Goal: Task Accomplishment & Management: Manage account settings

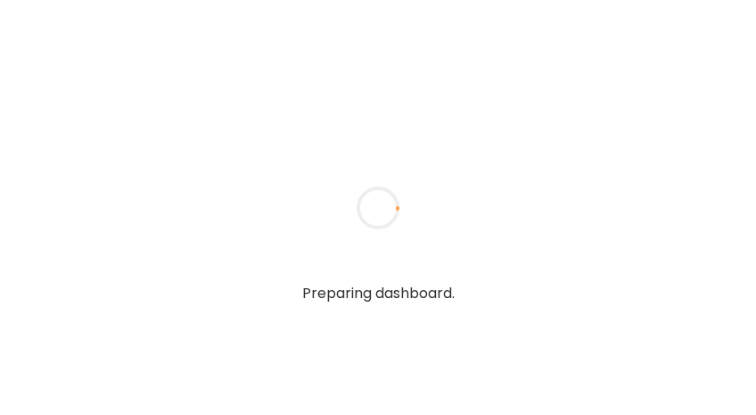
type input "**********"
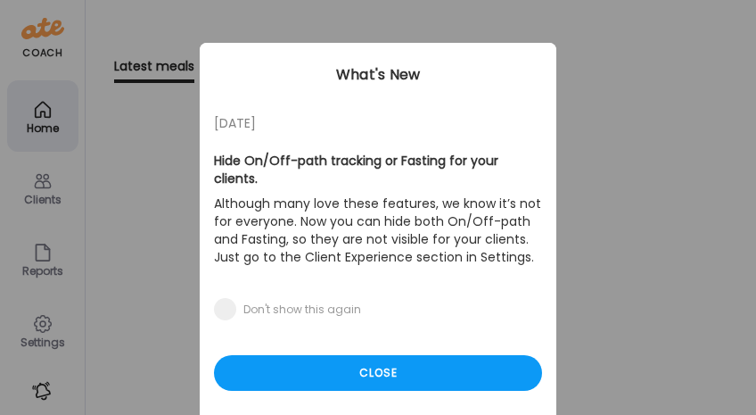
type input "**********"
click at [49, 194] on div "Ate Coach Dashboard Wahoo! It’s official Take a moment to set up your Coach Pro…" at bounding box center [378, 207] width 756 height 415
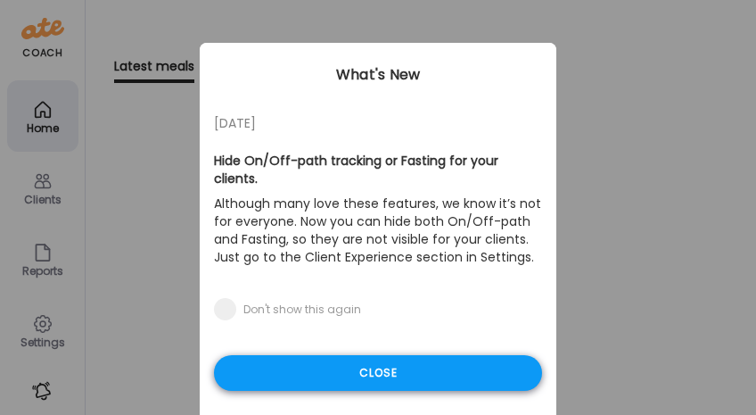
click at [315, 362] on div "Close" at bounding box center [378, 373] width 328 height 36
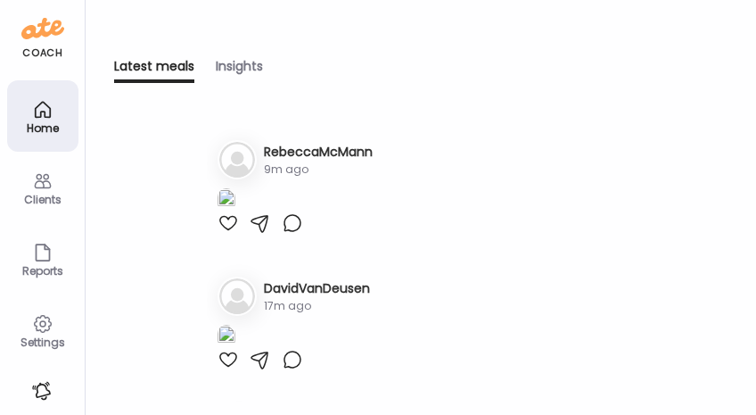
click at [60, 185] on div "Clients" at bounding box center [42, 187] width 71 height 71
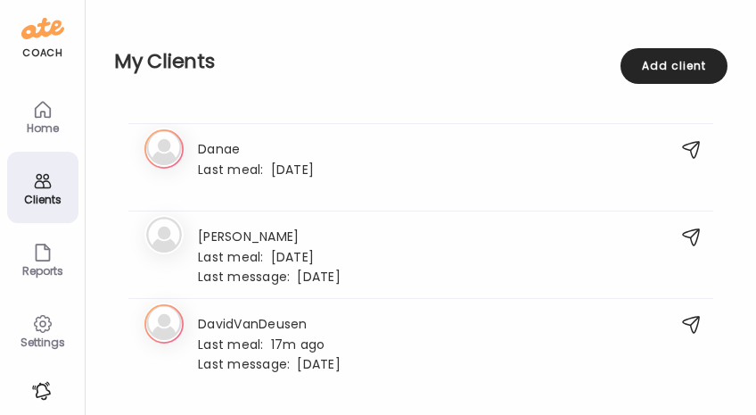
scroll to position [783, 0]
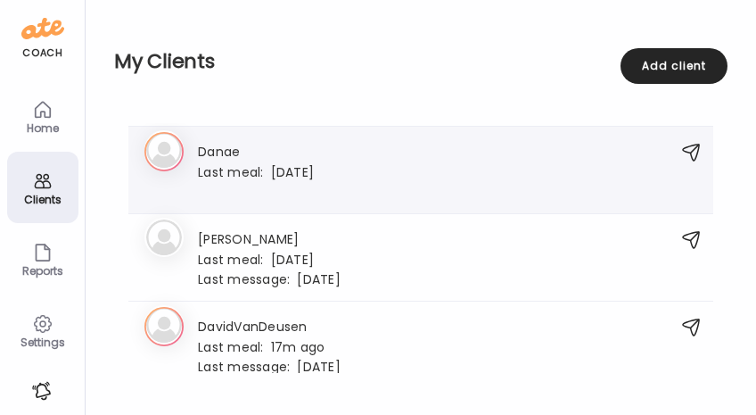
click at [311, 157] on h3 "Danae" at bounding box center [256, 150] width 116 height 19
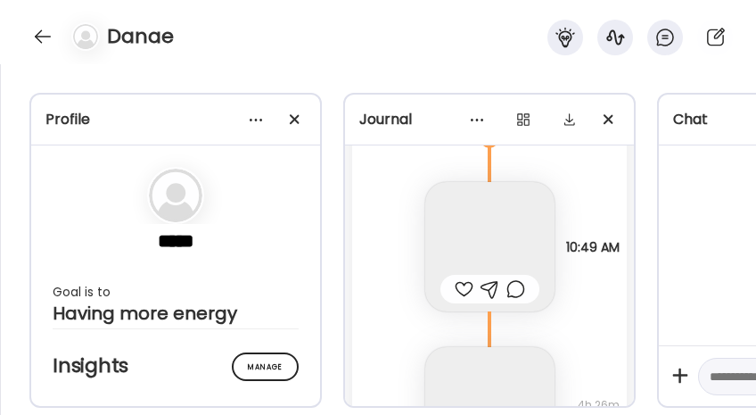
scroll to position [12912, 0]
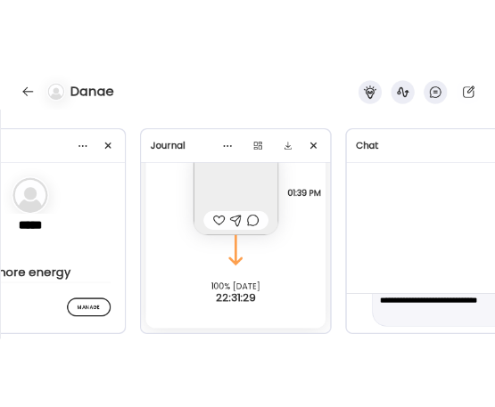
scroll to position [62, 0]
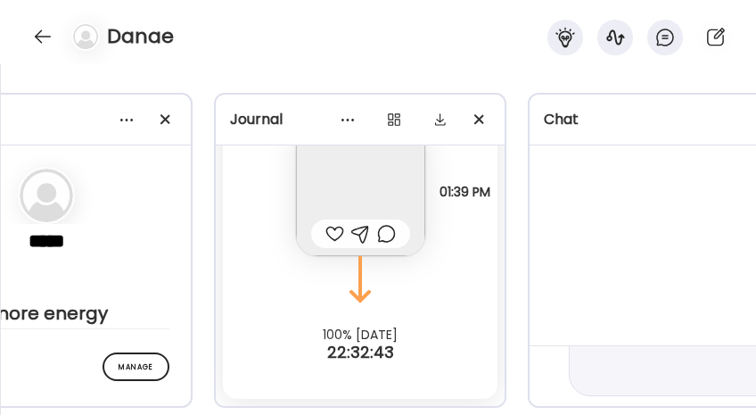
click at [493, 50] on div "Danae" at bounding box center [378, 32] width 756 height 64
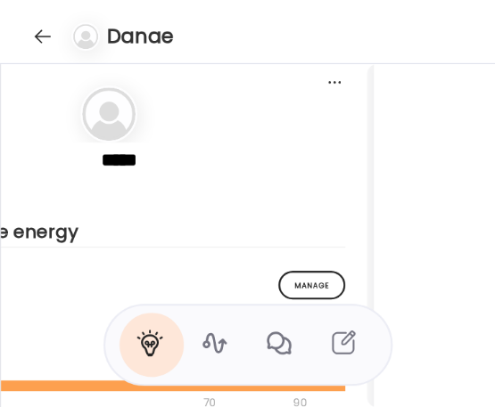
drag, startPoint x: 228, startPoint y: 48, endPoint x: 160, endPoint y: 48, distance: 67.8
click at [228, 48] on div "Danae" at bounding box center [247, 32] width 495 height 64
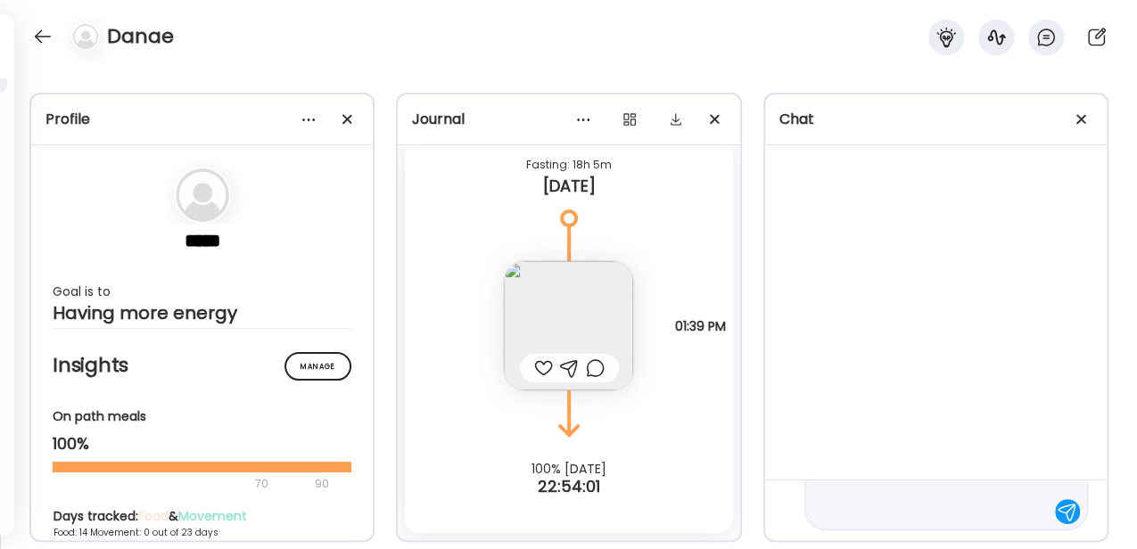
click at [755, 414] on textarea "**********" at bounding box center [930, 480] width 228 height 86
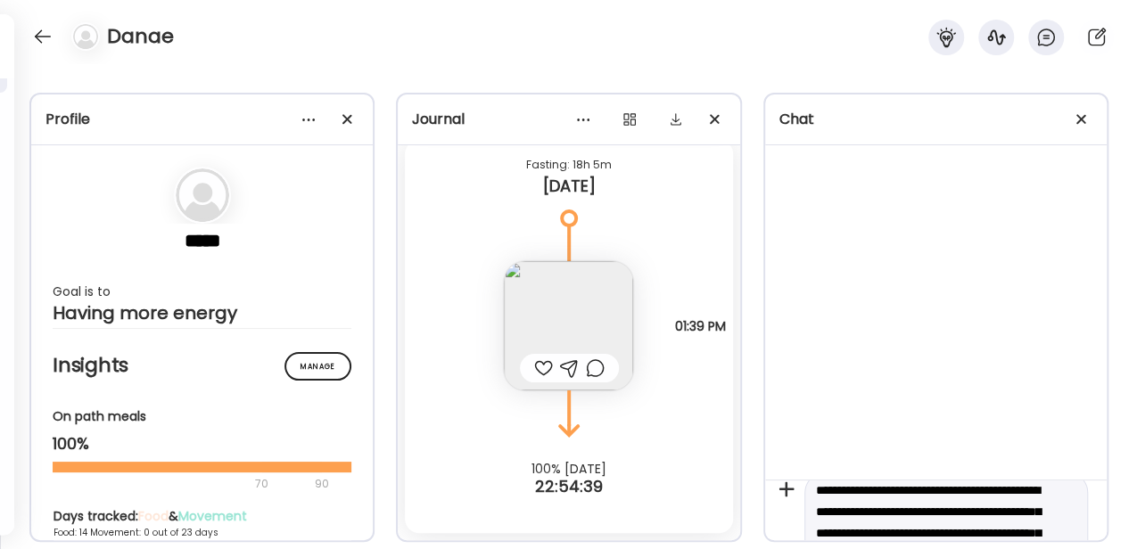
scroll to position [41, 0]
click at [755, 414] on textarea "**********" at bounding box center [930, 522] width 228 height 128
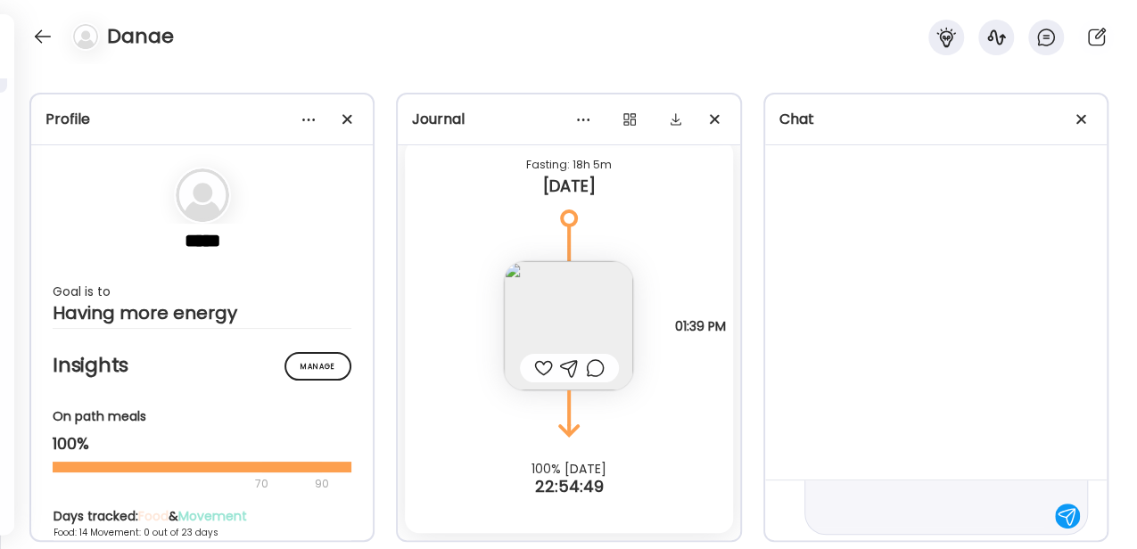
scroll to position [105, 0]
type textarea "**********"
click at [755, 414] on div at bounding box center [1067, 511] width 25 height 25
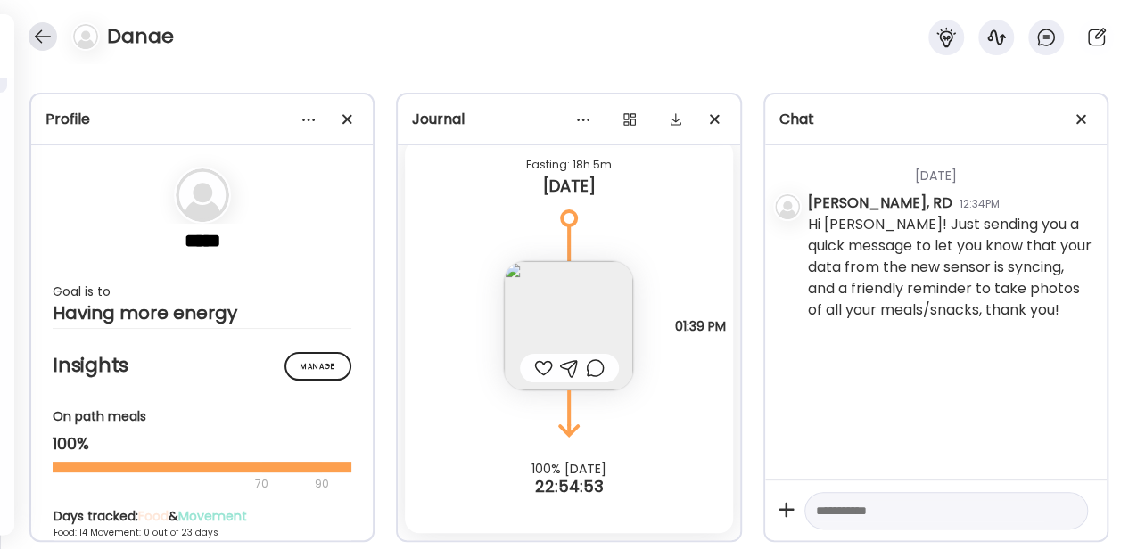
click at [43, 43] on div at bounding box center [43, 36] width 29 height 29
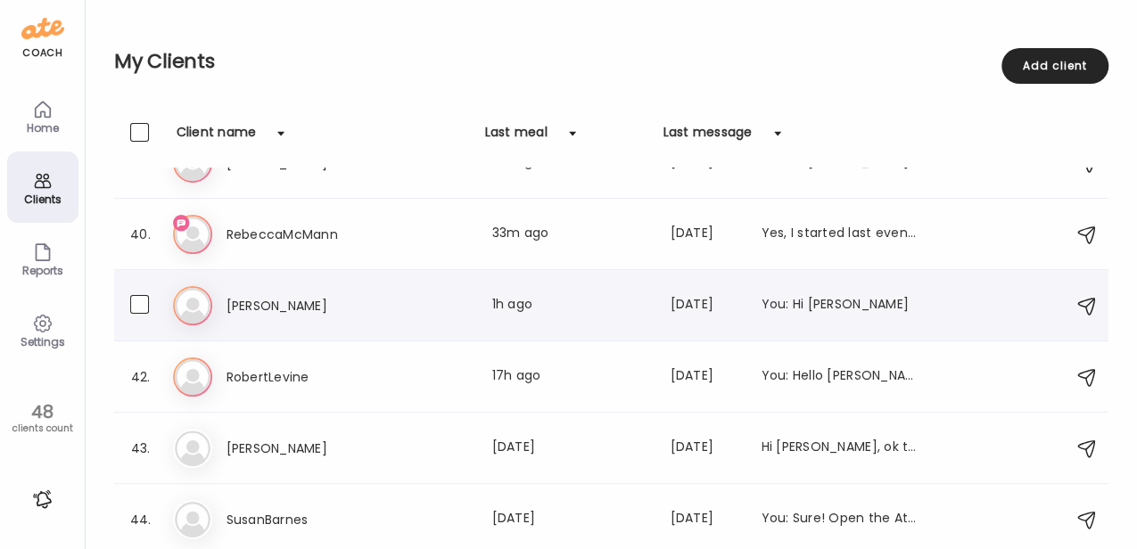
click at [317, 319] on div "Ro [PERSON_NAME] Last meal: 1h ago Last message: [DATE] You: Hi [PERSON_NAME]" at bounding box center [614, 305] width 882 height 39
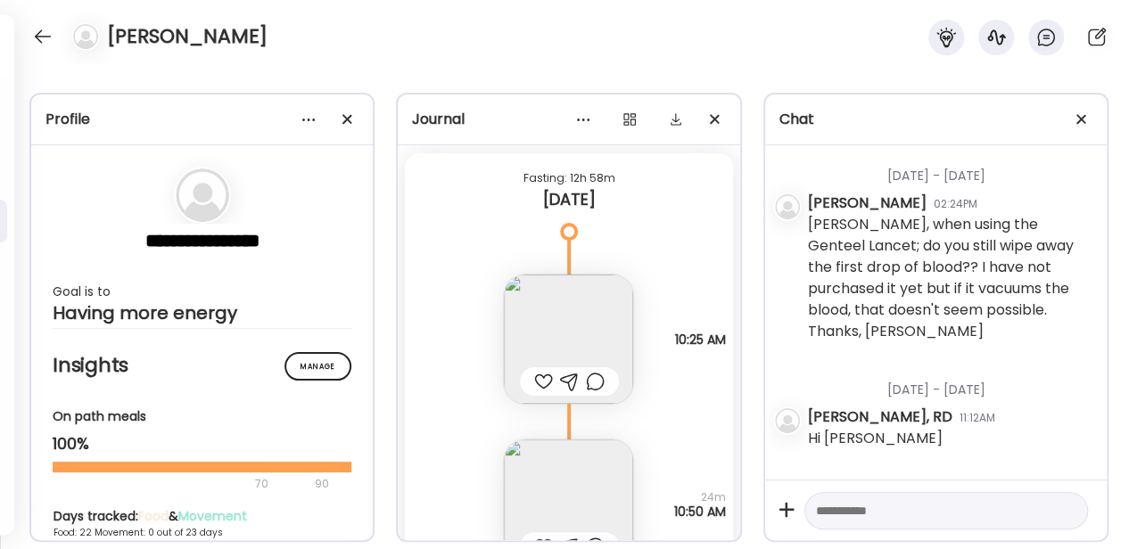
scroll to position [32269, 0]
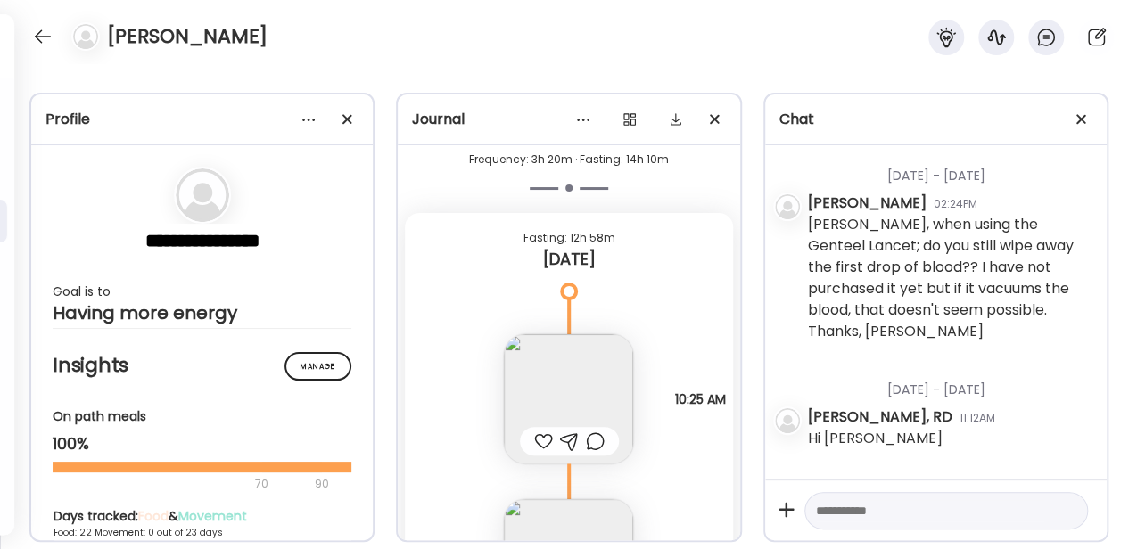
click at [534, 414] on div at bounding box center [543, 441] width 19 height 21
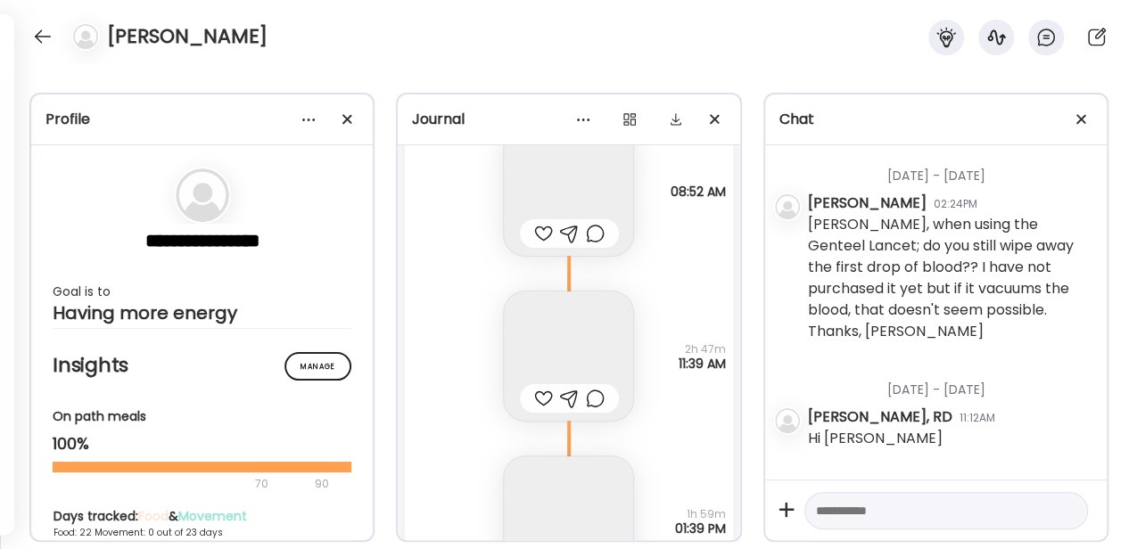
scroll to position [17881, 0]
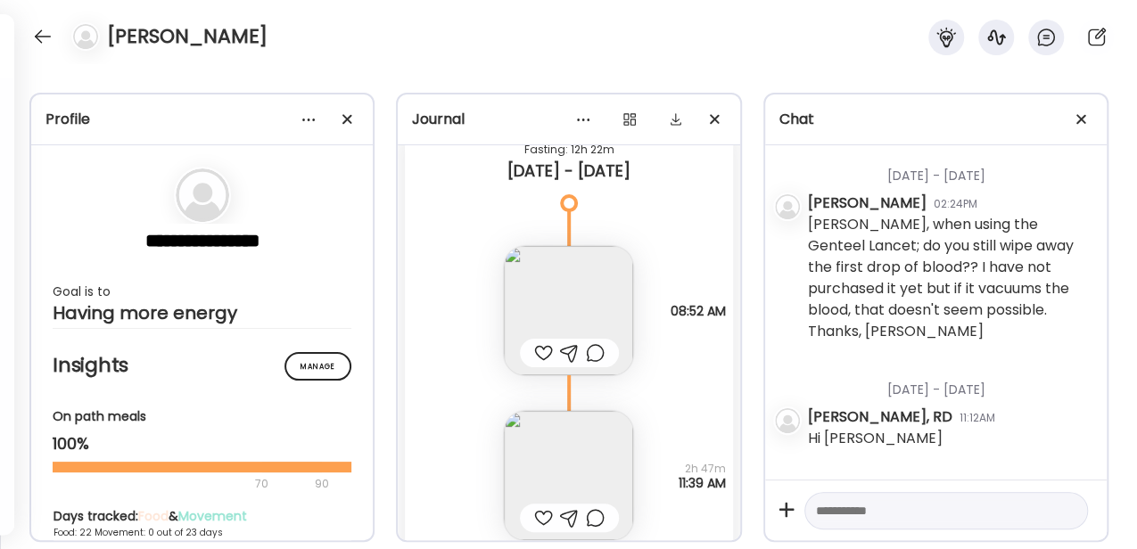
click at [563, 310] on img at bounding box center [568, 310] width 129 height 129
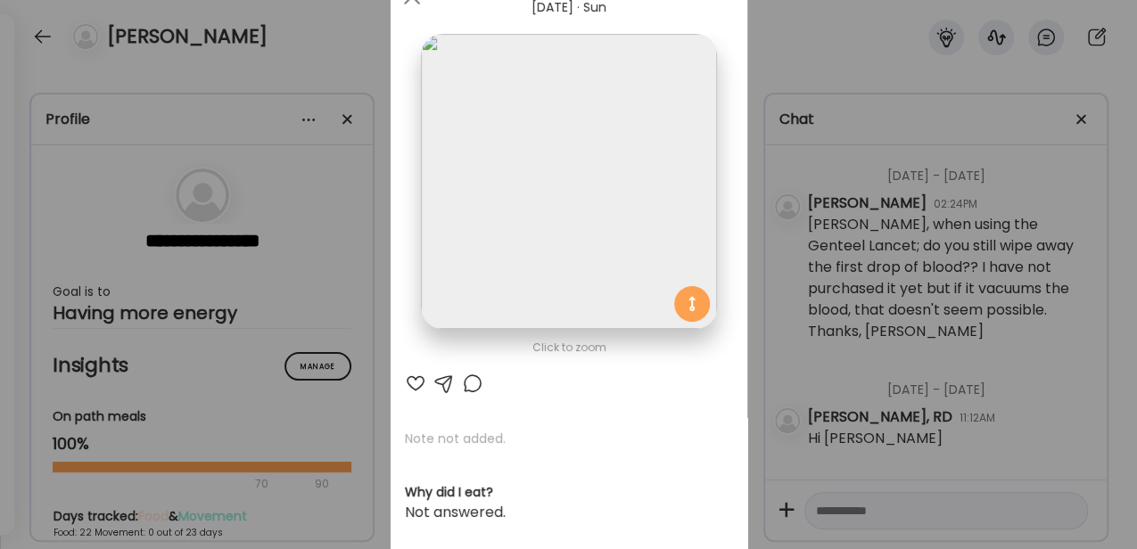
scroll to position [0, 0]
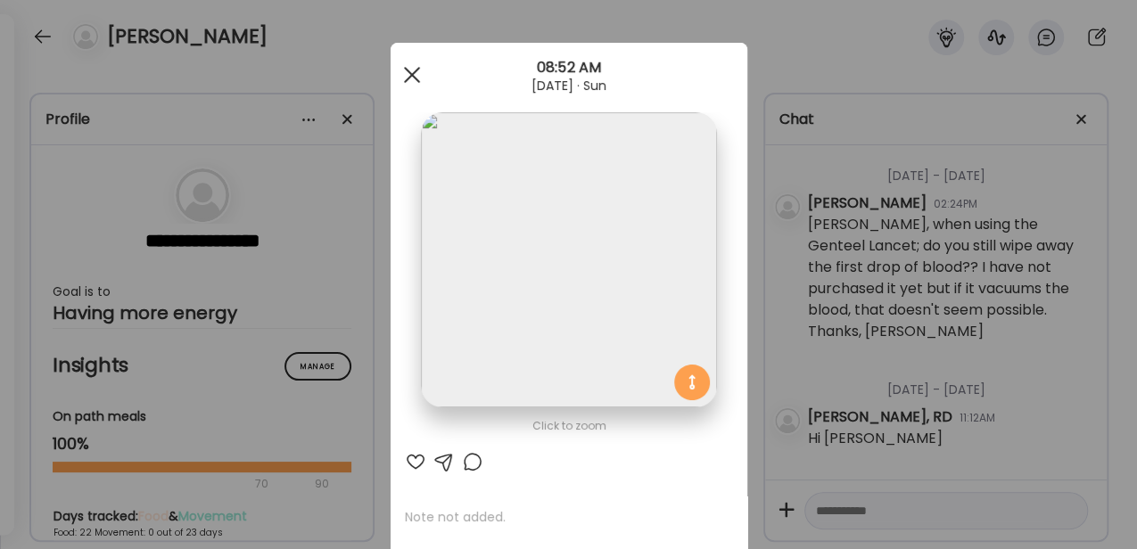
click at [412, 81] on span at bounding box center [411, 75] width 16 height 16
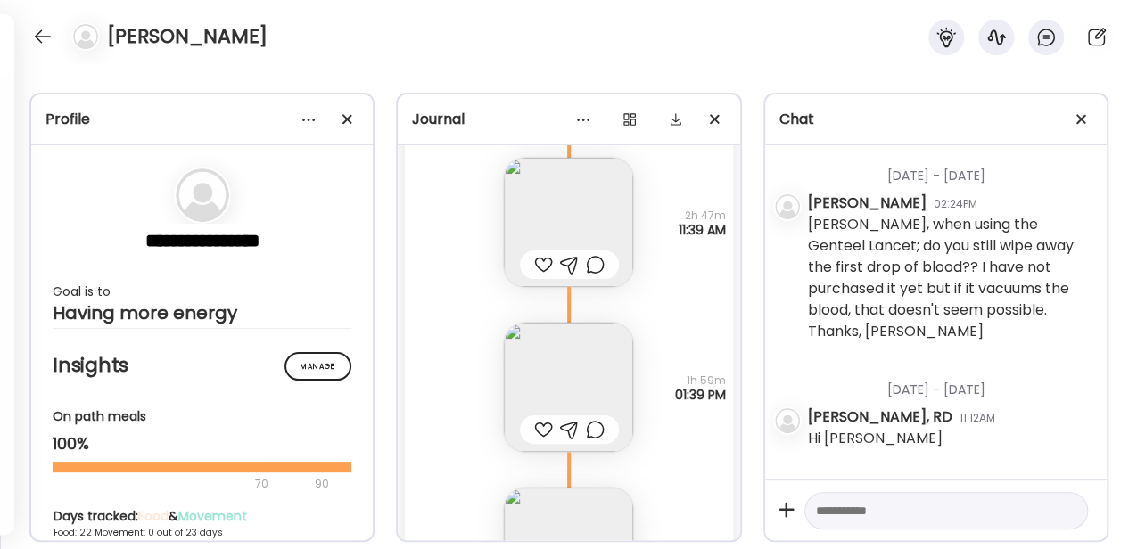
scroll to position [18178, 0]
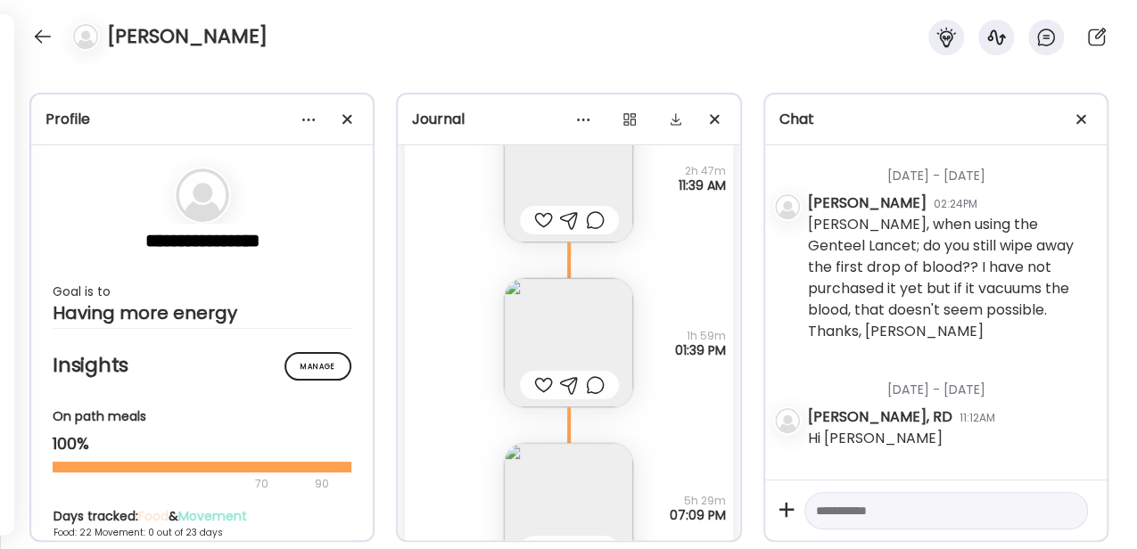
click at [526, 308] on img at bounding box center [568, 342] width 129 height 129
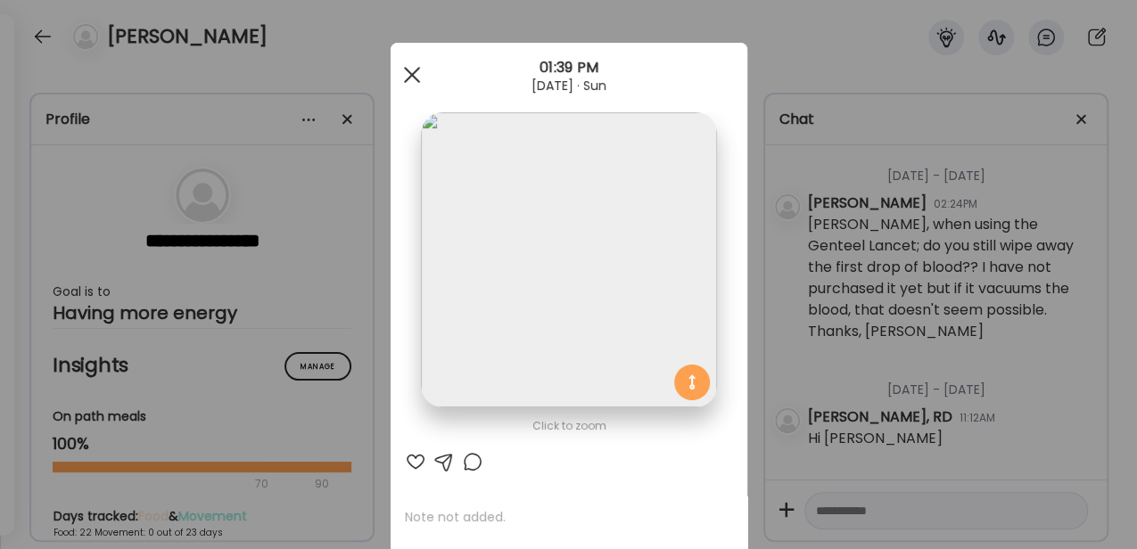
click at [406, 76] on span at bounding box center [411, 75] width 16 height 16
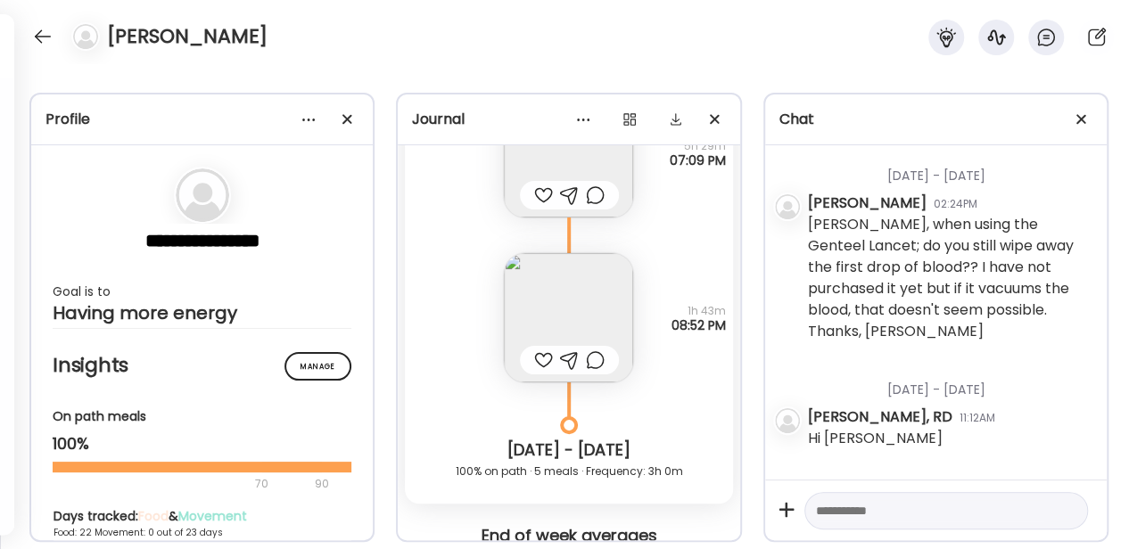
scroll to position [18535, 0]
click at [539, 290] on img at bounding box center [568, 315] width 129 height 129
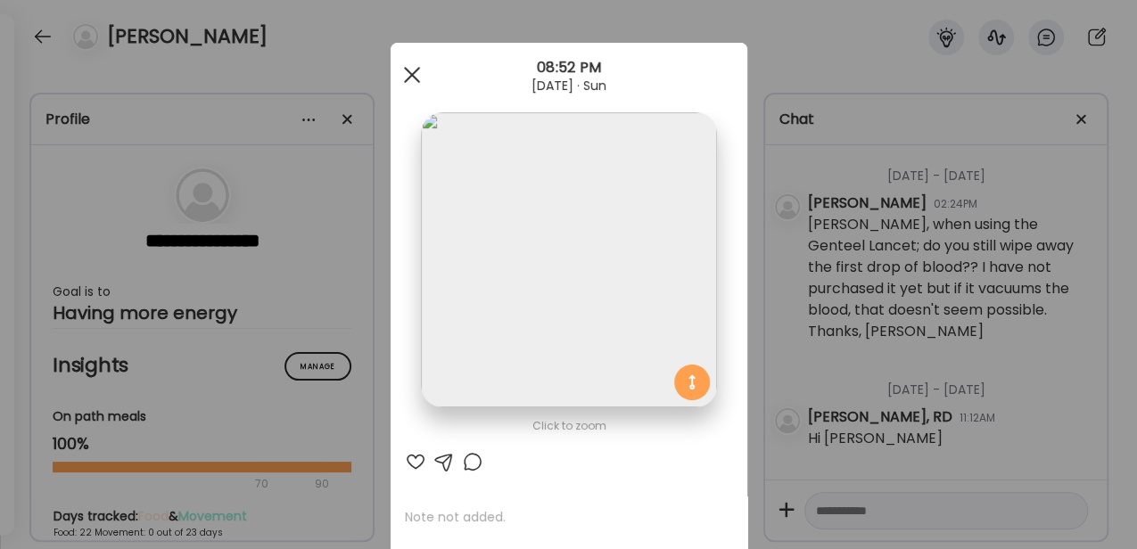
click at [403, 68] on span at bounding box center [411, 75] width 16 height 16
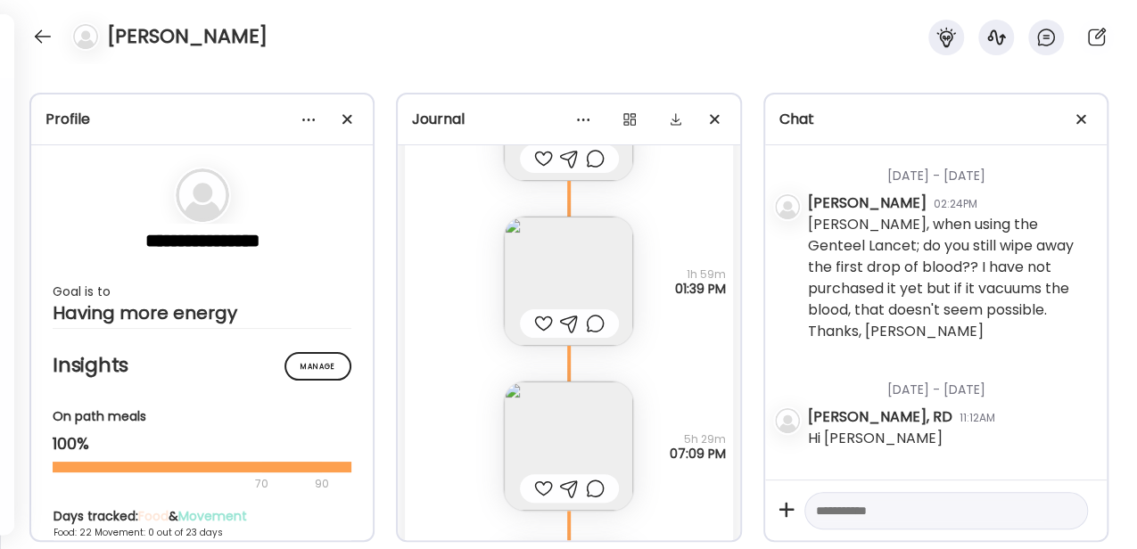
scroll to position [18178, 0]
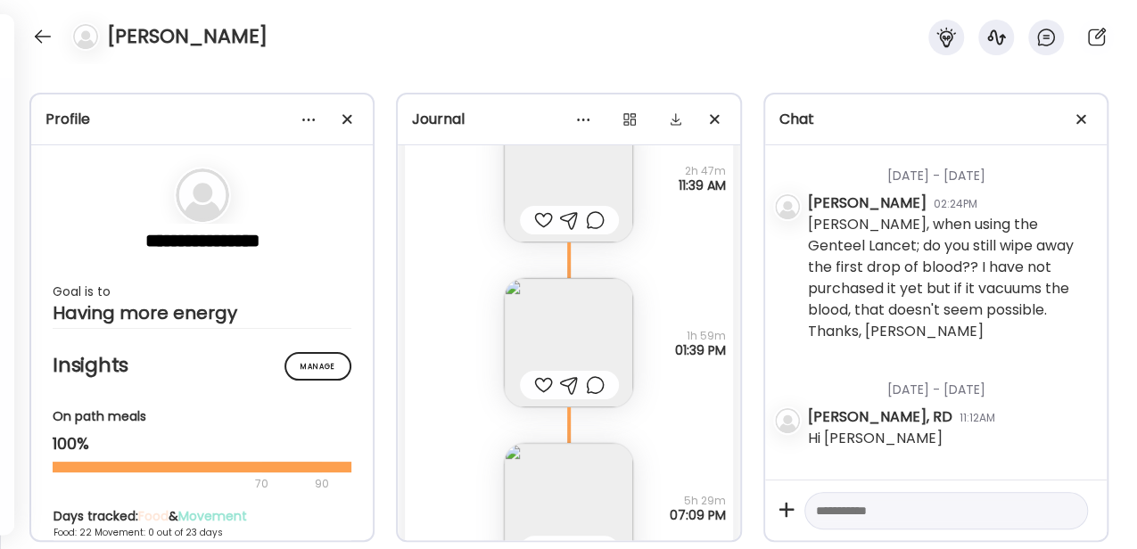
click at [554, 312] on img at bounding box center [568, 342] width 129 height 129
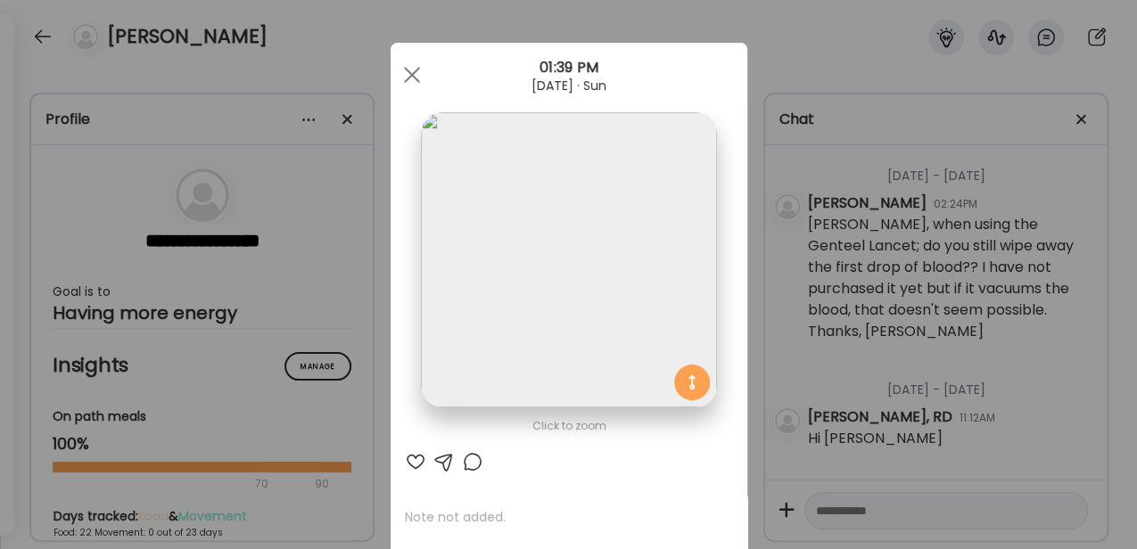
click at [512, 251] on img at bounding box center [568, 259] width 295 height 295
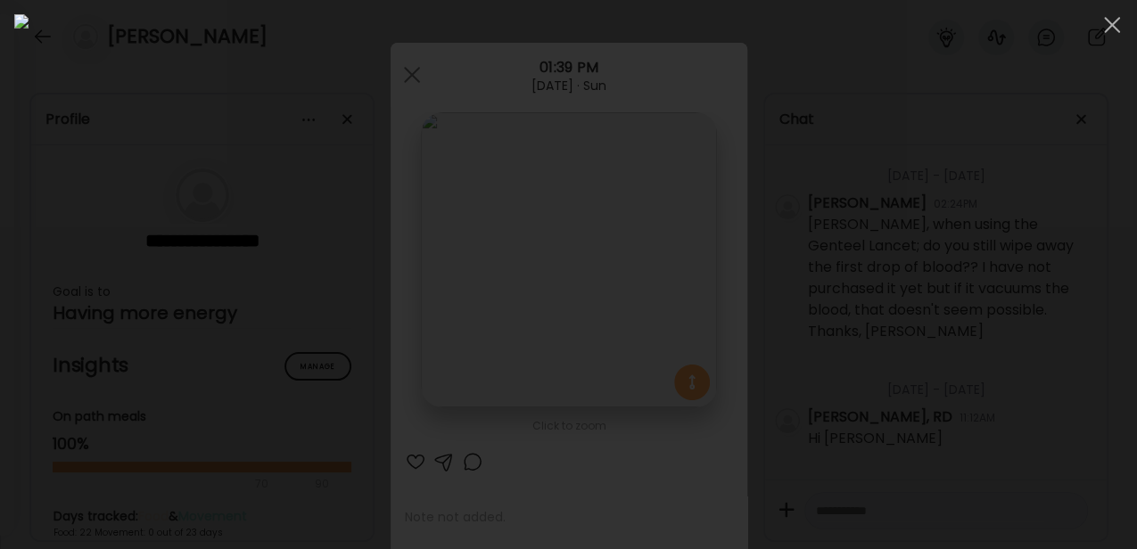
click at [512, 251] on img at bounding box center [568, 274] width 1108 height 521
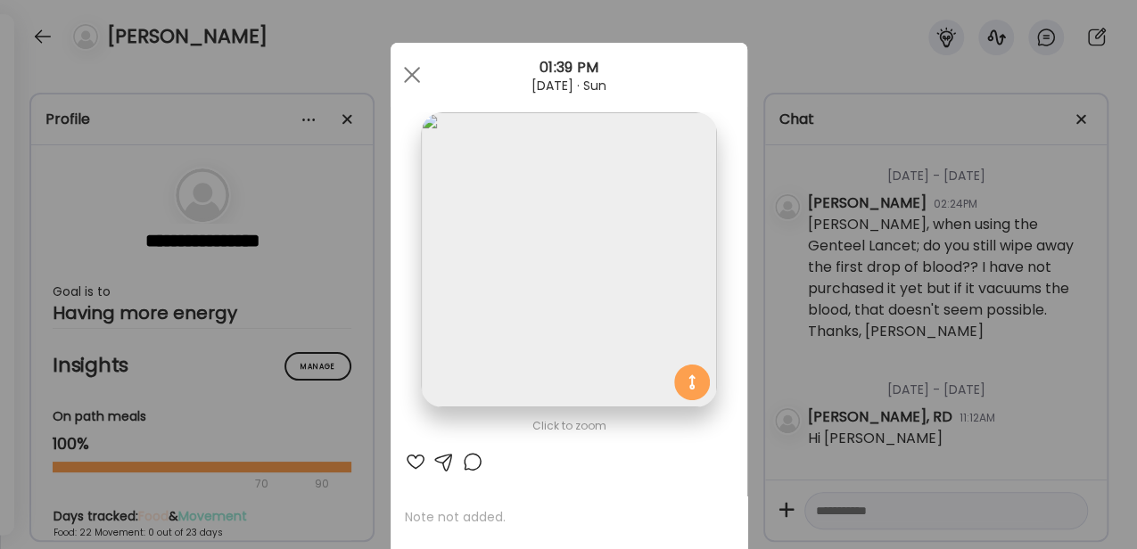
click at [401, 71] on div at bounding box center [412, 75] width 36 height 36
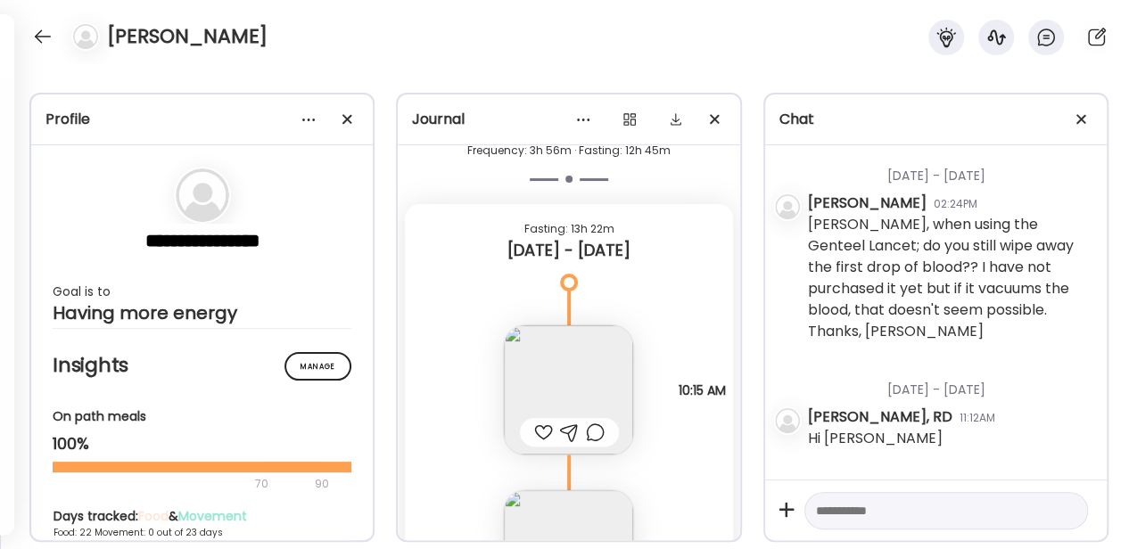
scroll to position [19010, 0]
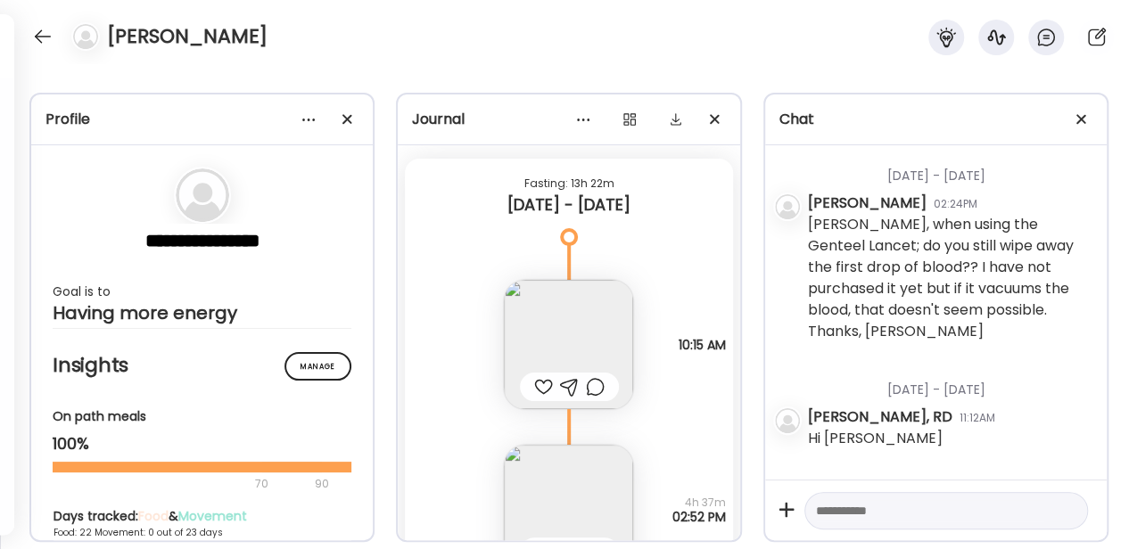
click at [541, 333] on img at bounding box center [568, 344] width 129 height 129
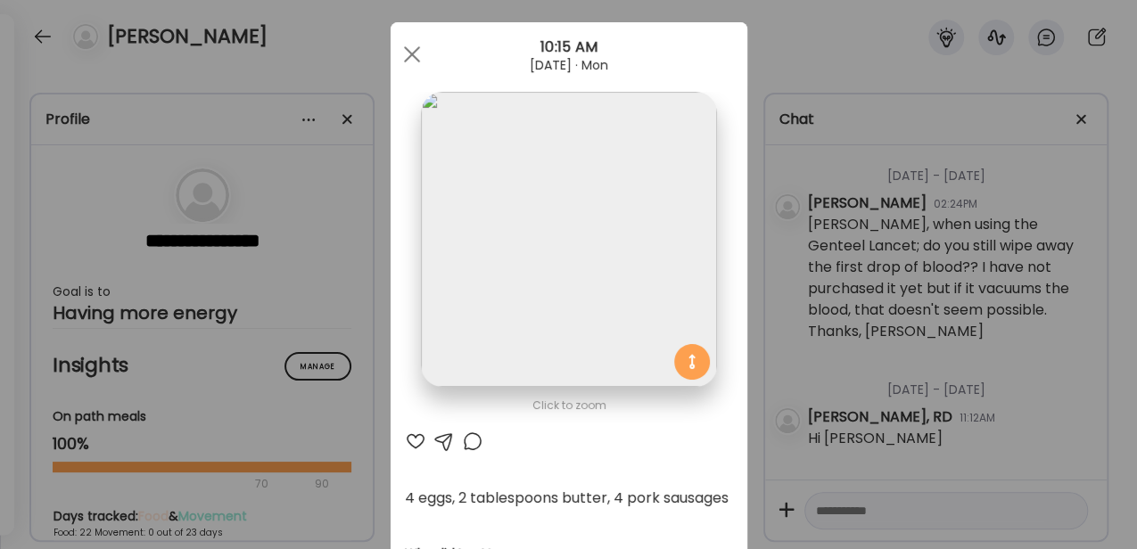
scroll to position [0, 0]
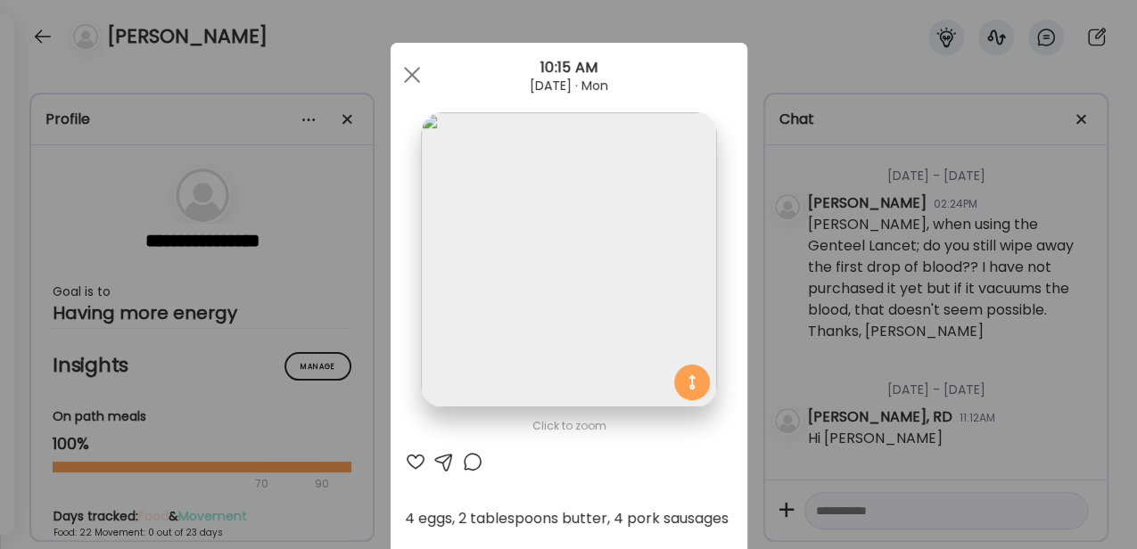
drag, startPoint x: 402, startPoint y: 73, endPoint x: 409, endPoint y: 86, distance: 14.4
click at [403, 73] on div at bounding box center [412, 75] width 36 height 36
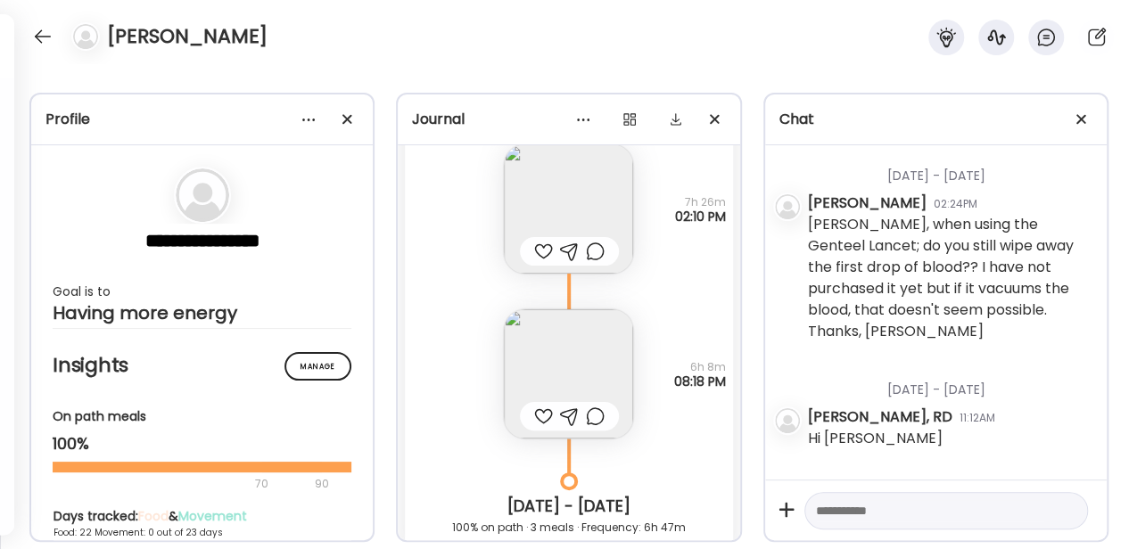
scroll to position [20140, 0]
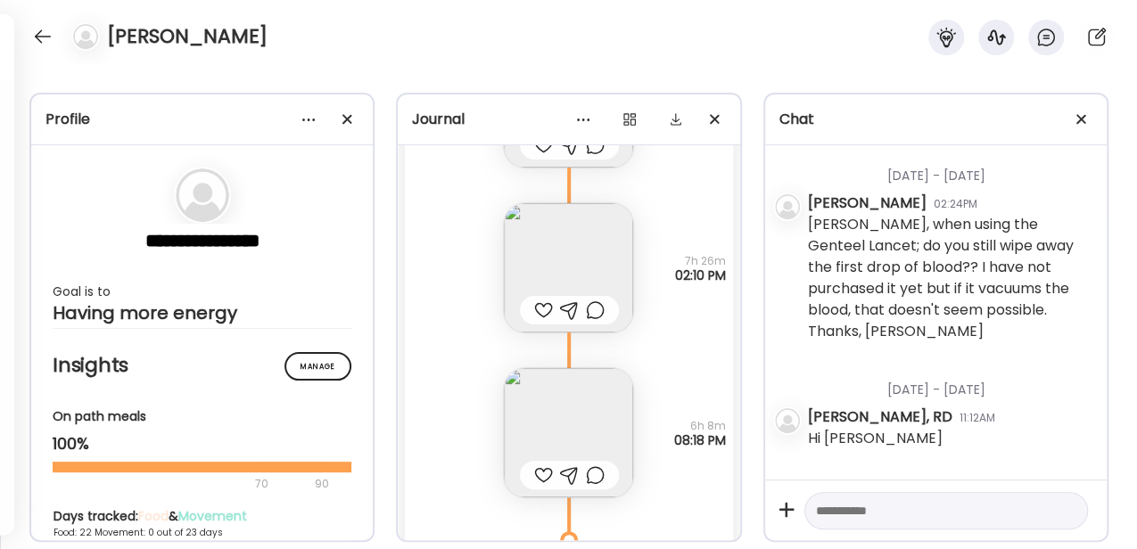
click at [558, 247] on img at bounding box center [568, 267] width 129 height 129
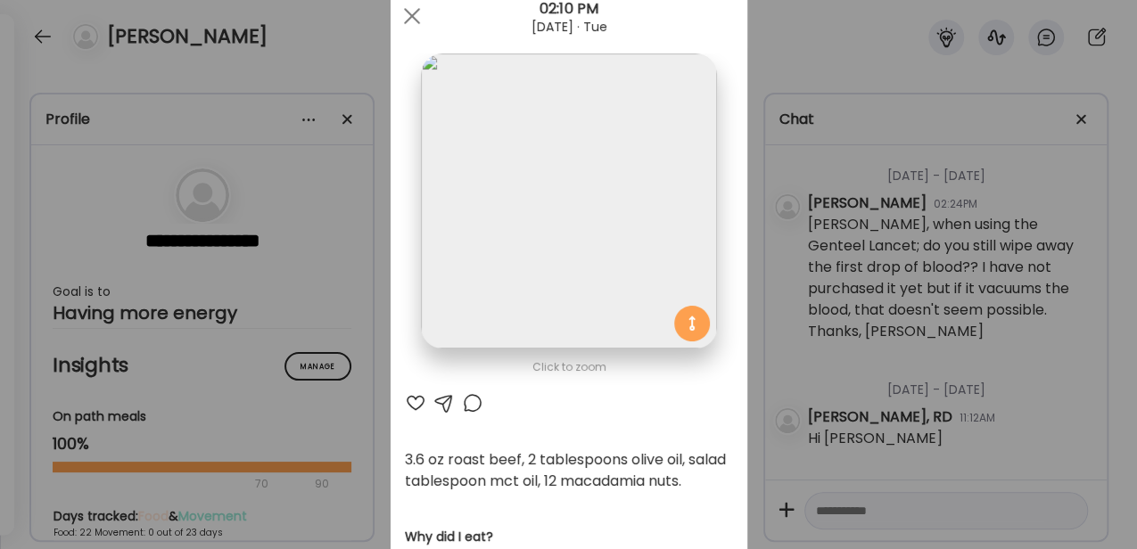
scroll to position [0, 0]
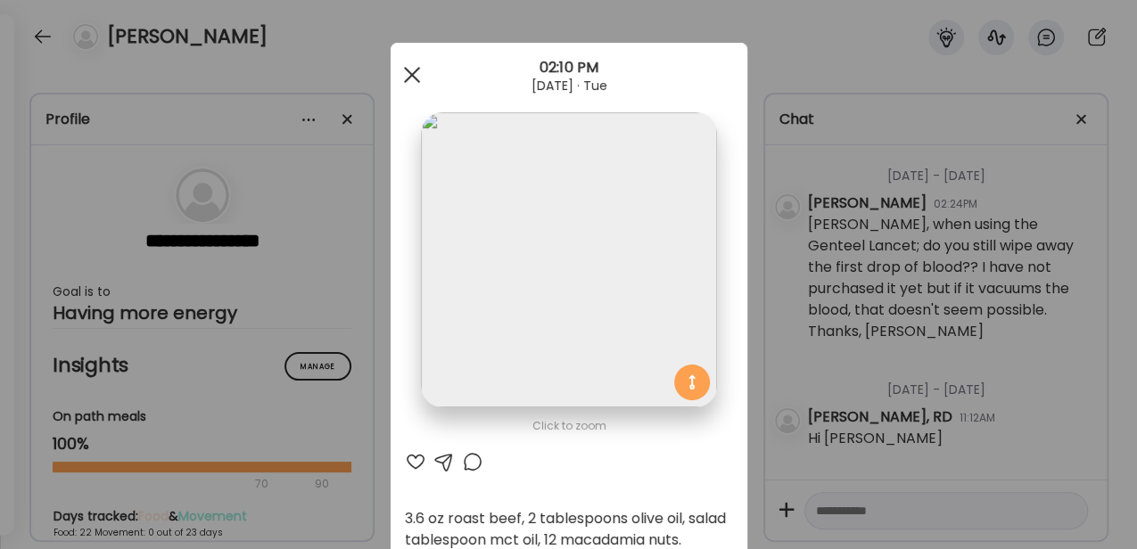
click at [407, 86] on div at bounding box center [412, 75] width 36 height 36
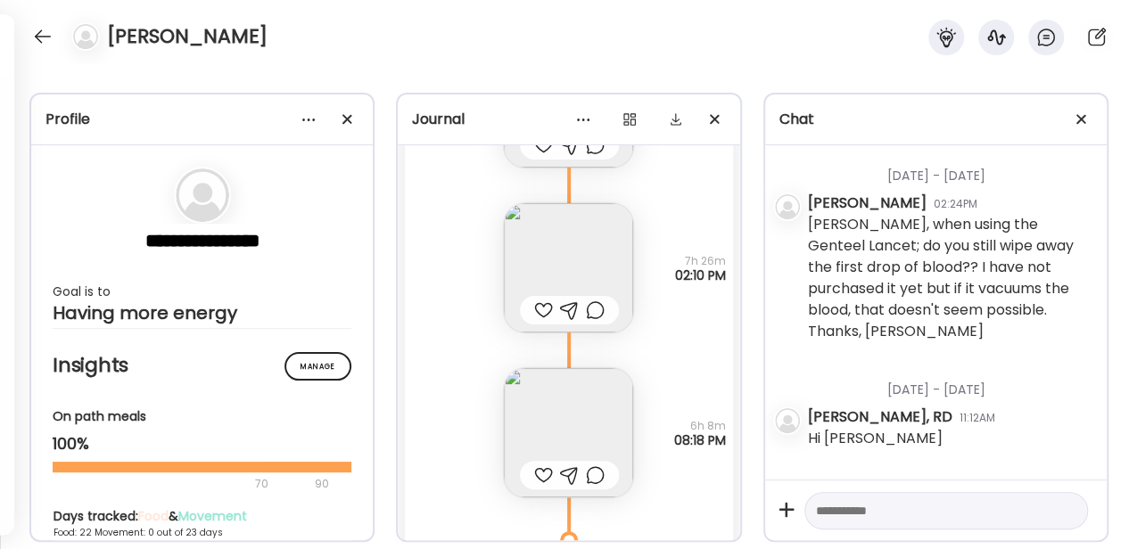
click at [531, 249] on img at bounding box center [568, 267] width 129 height 129
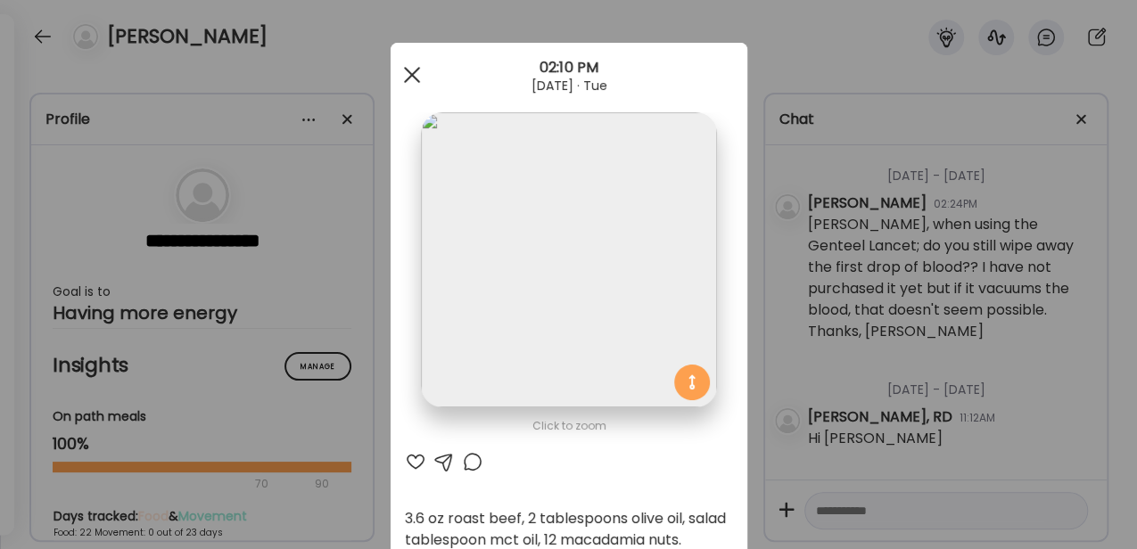
click at [406, 77] on span at bounding box center [411, 75] width 16 height 16
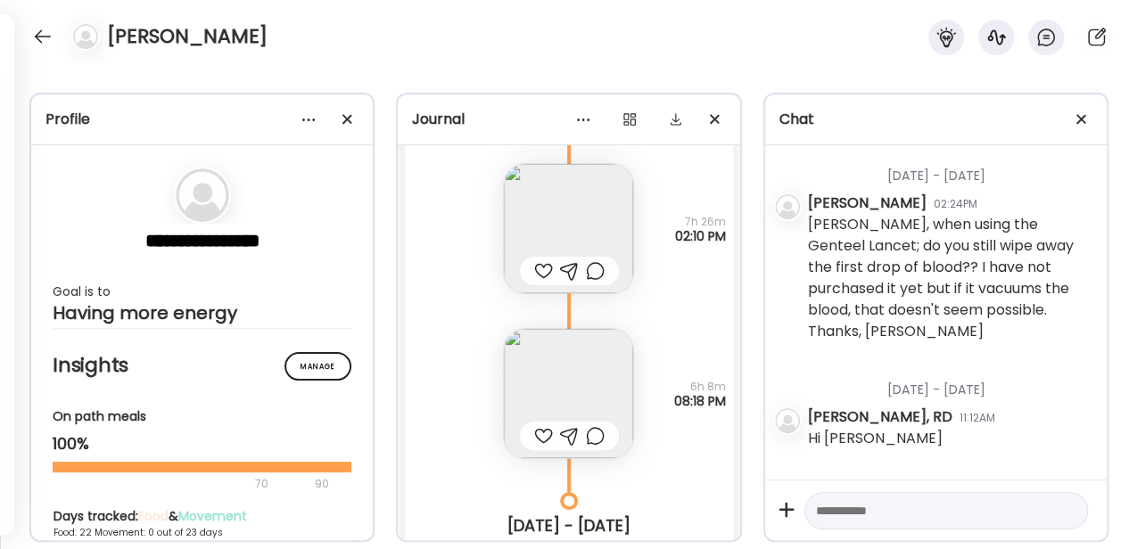
scroll to position [20199, 0]
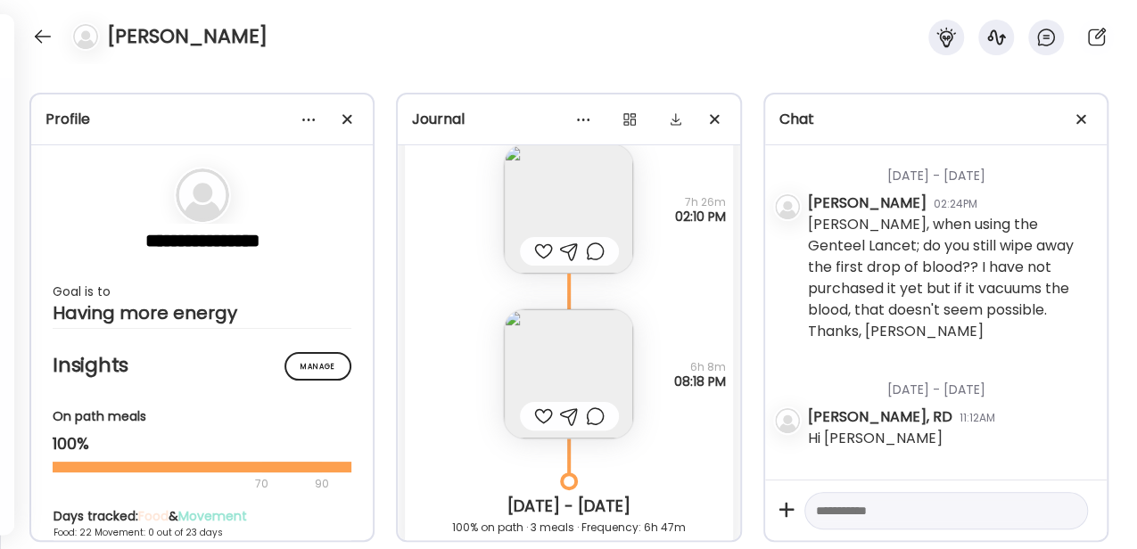
click at [542, 325] on img at bounding box center [568, 373] width 129 height 129
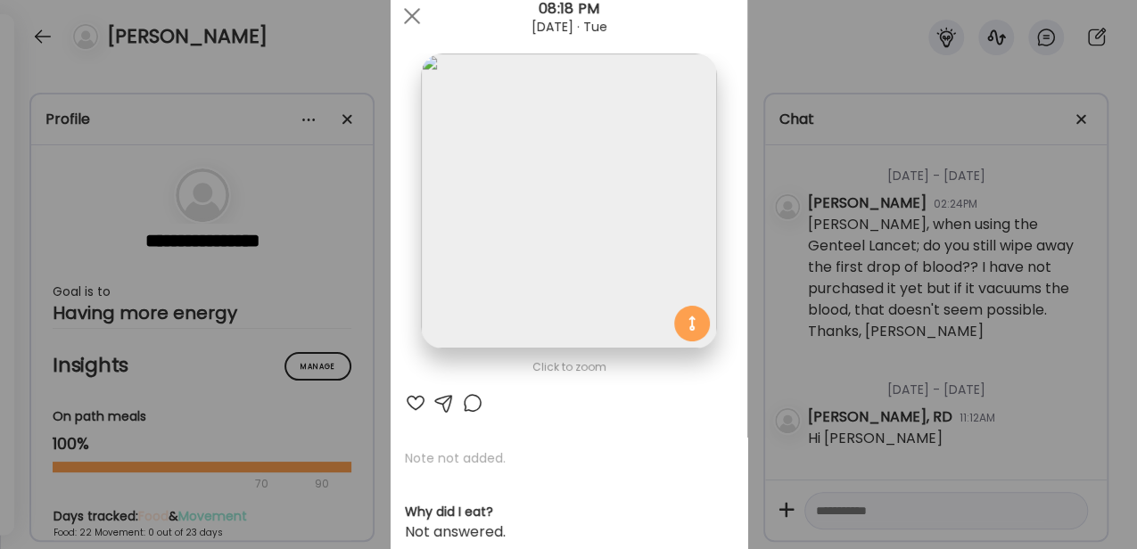
scroll to position [0, 0]
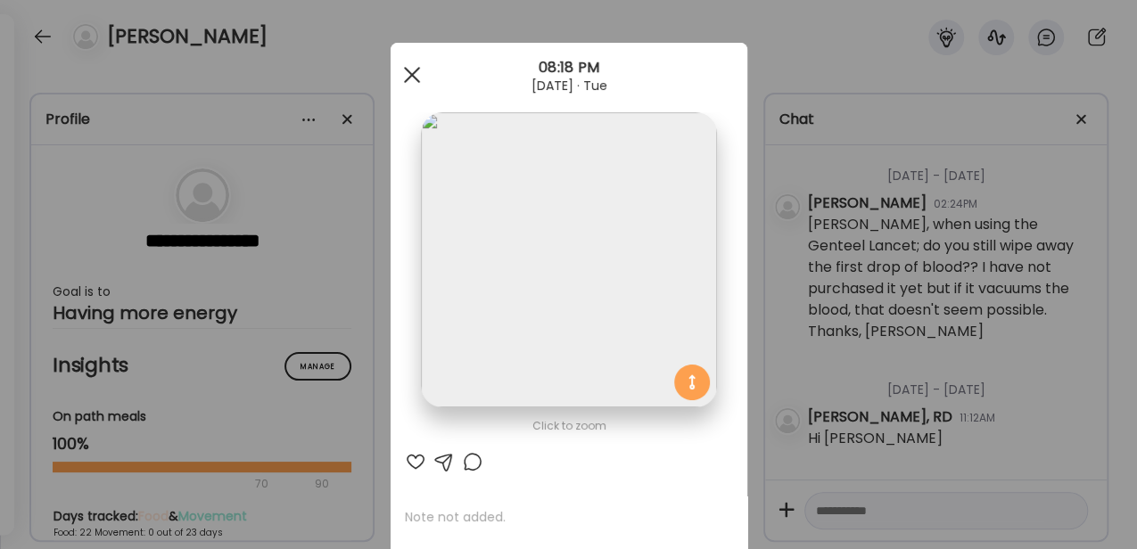
click at [402, 68] on div at bounding box center [412, 75] width 36 height 36
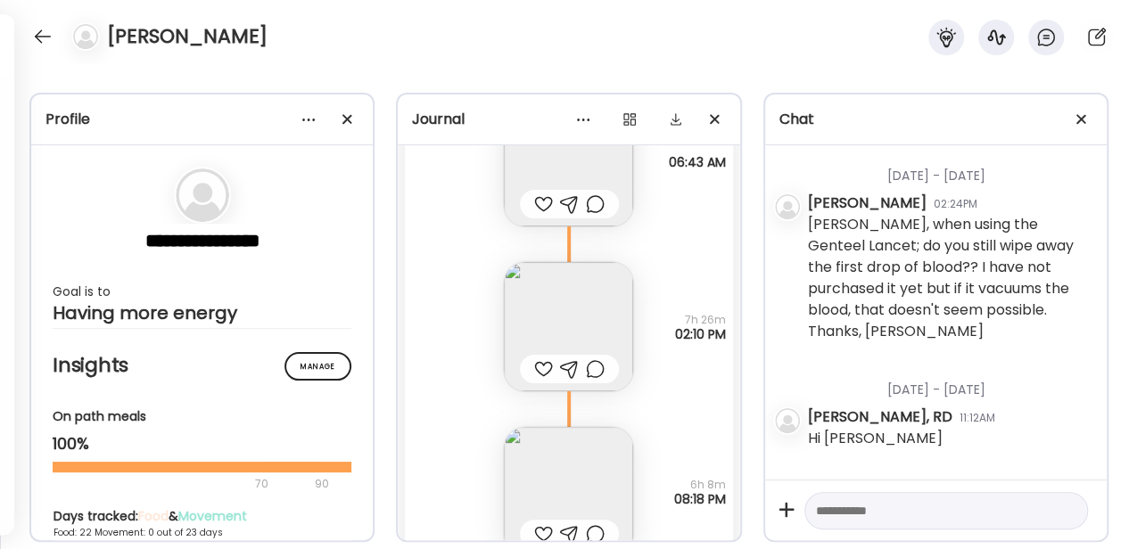
scroll to position [20080, 0]
click at [548, 319] on img at bounding box center [568, 327] width 129 height 129
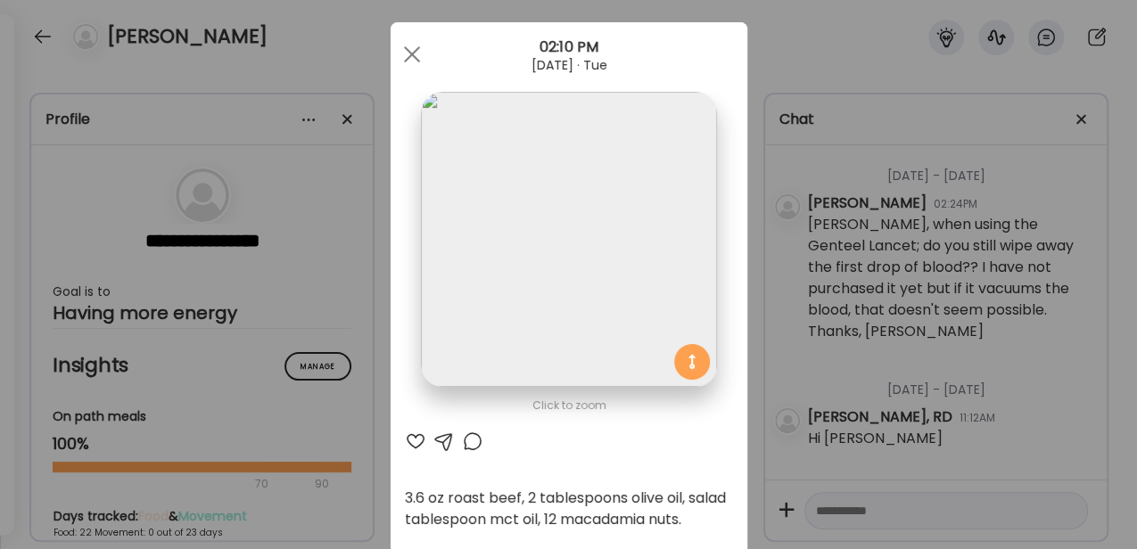
scroll to position [0, 0]
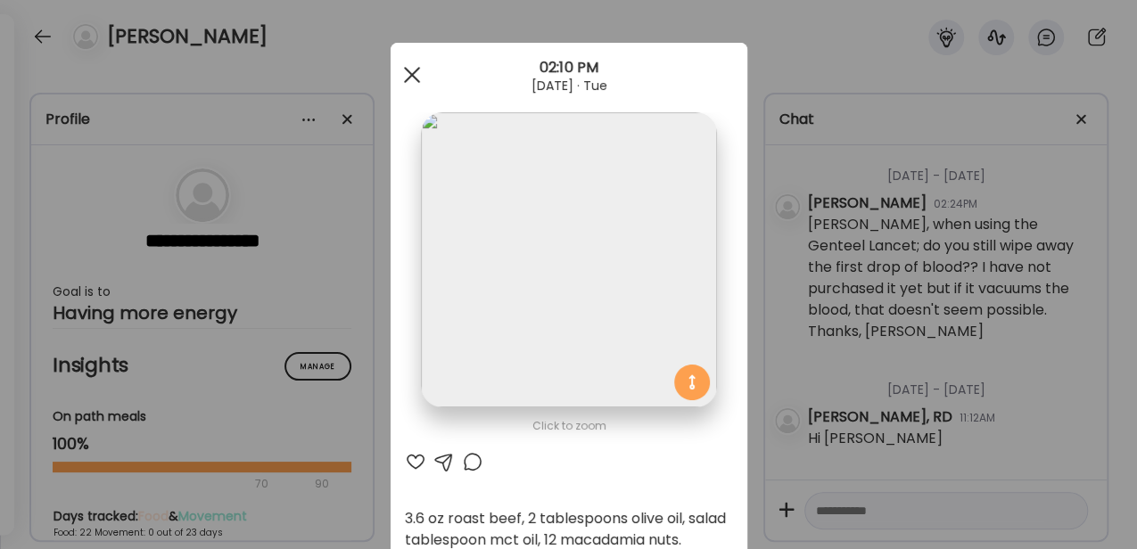
click at [406, 76] on span at bounding box center [411, 75] width 16 height 16
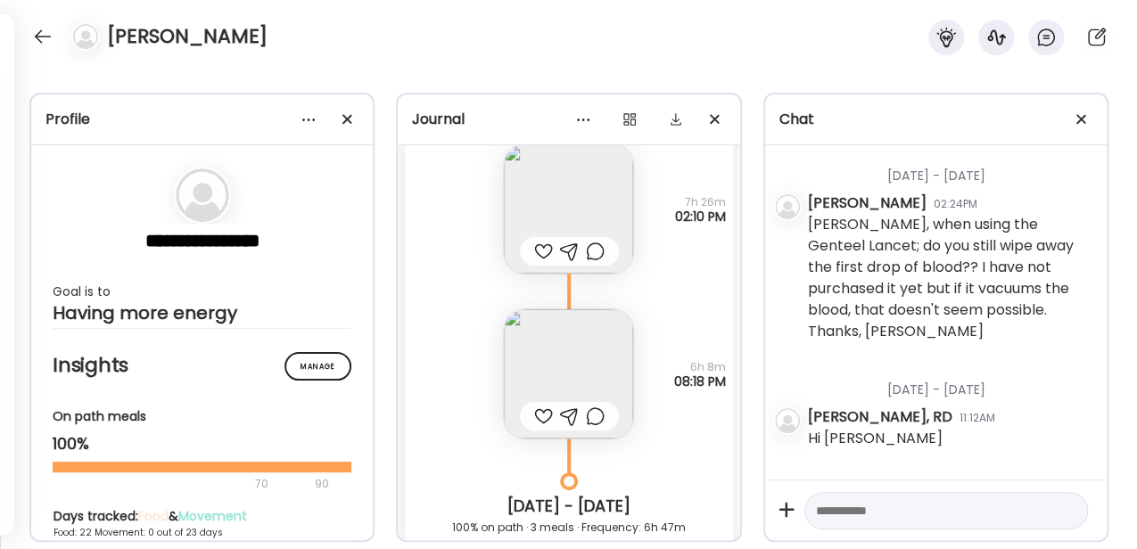
scroll to position [20258, 0]
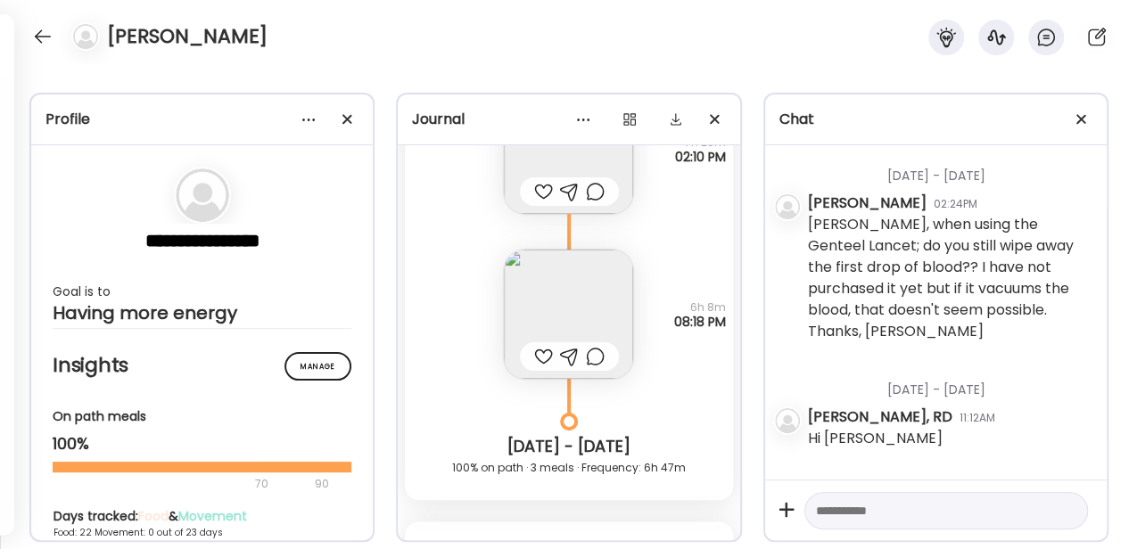
click at [569, 308] on img at bounding box center [568, 314] width 129 height 129
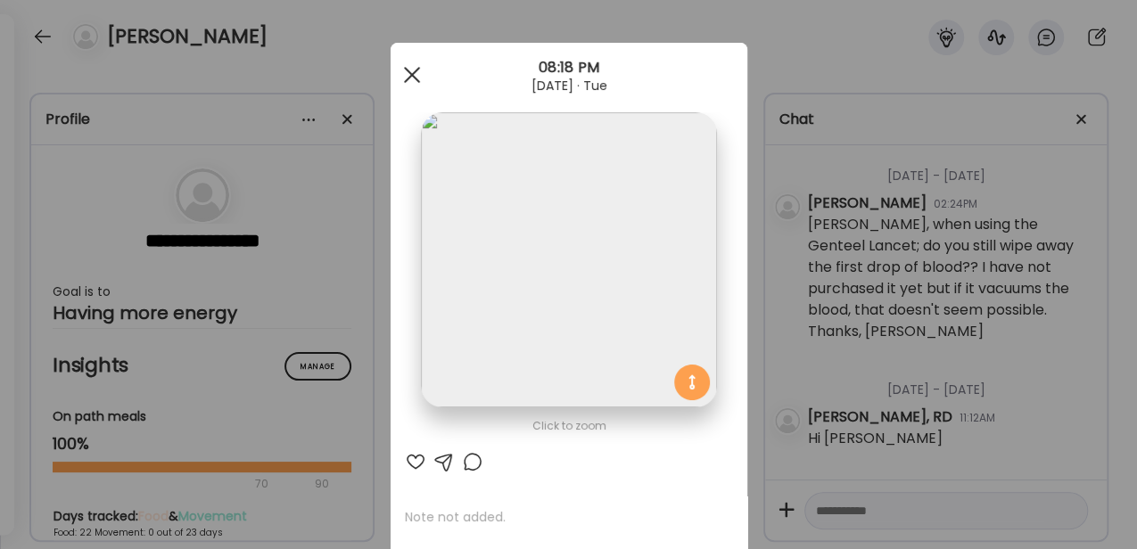
click at [415, 79] on div at bounding box center [412, 75] width 36 height 36
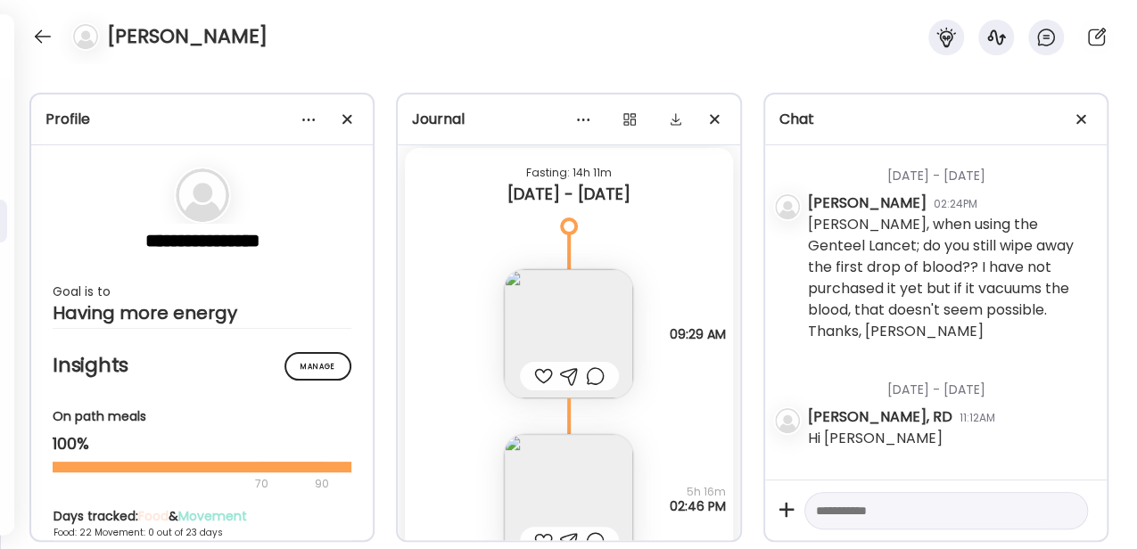
scroll to position [21745, 0]
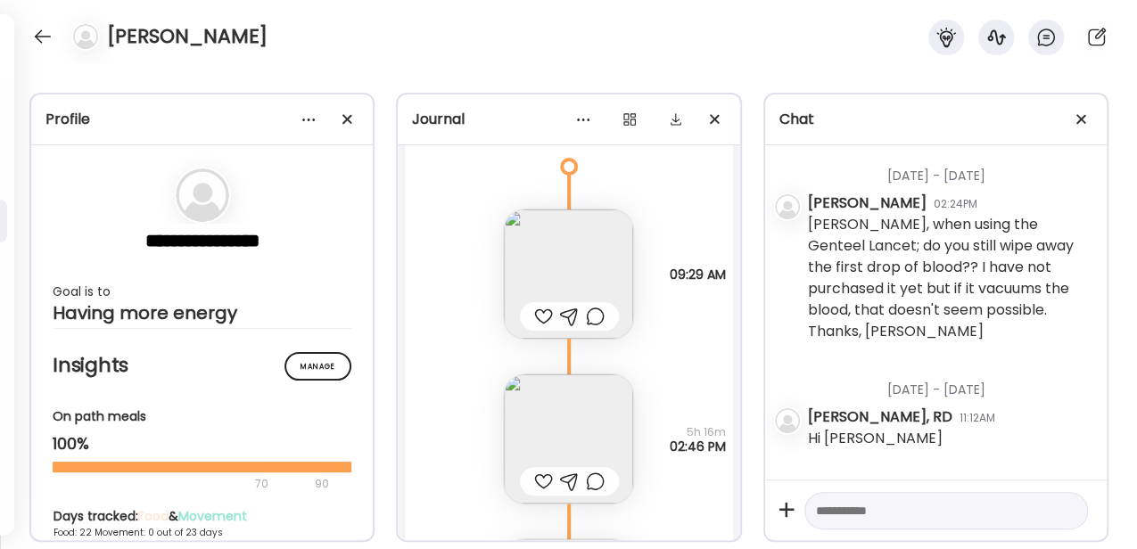
click at [562, 269] on img at bounding box center [568, 274] width 129 height 129
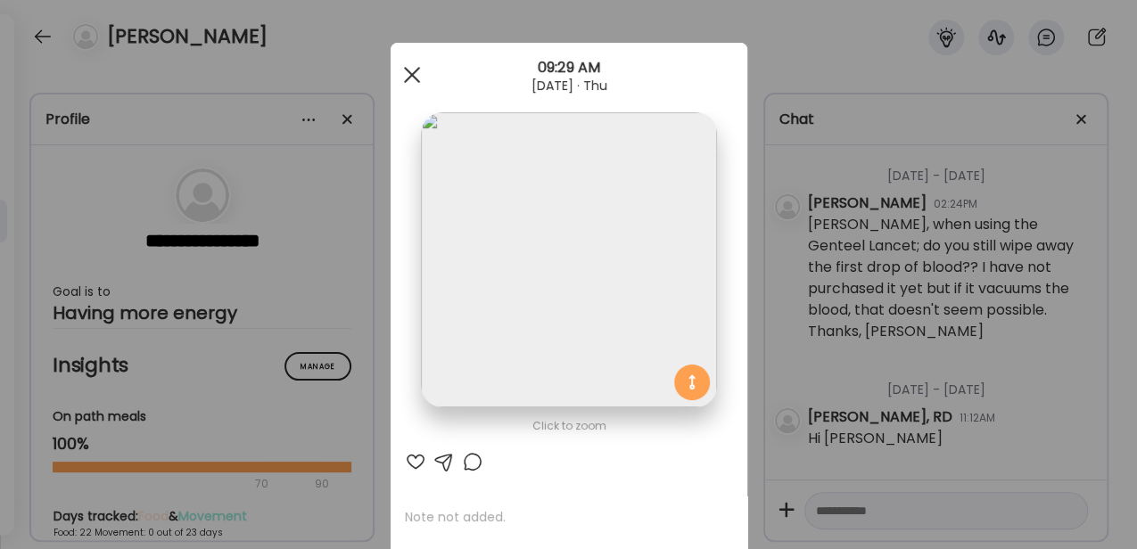
click at [405, 78] on div at bounding box center [412, 75] width 36 height 36
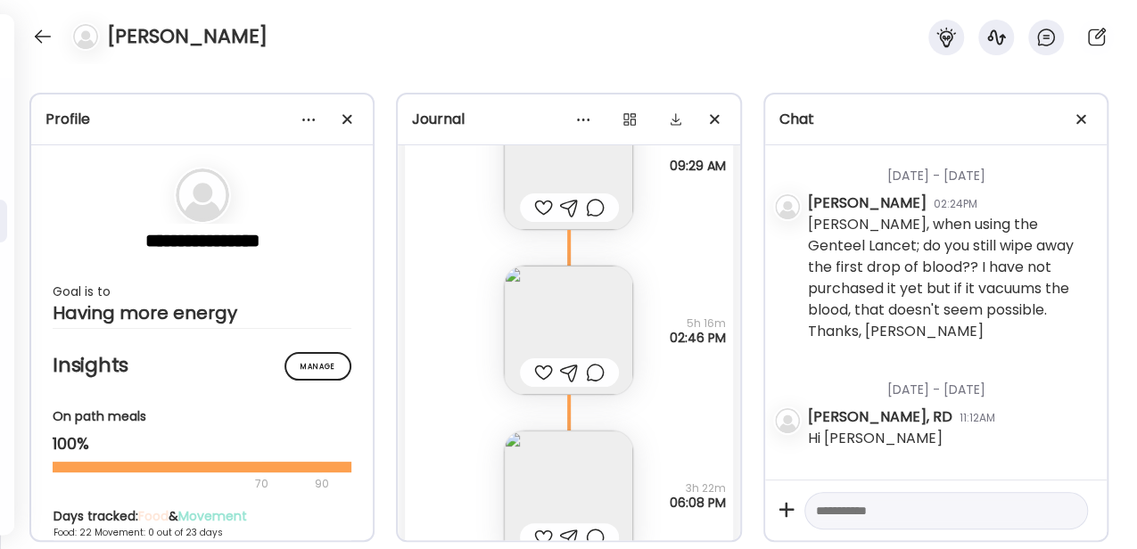
scroll to position [21863, 0]
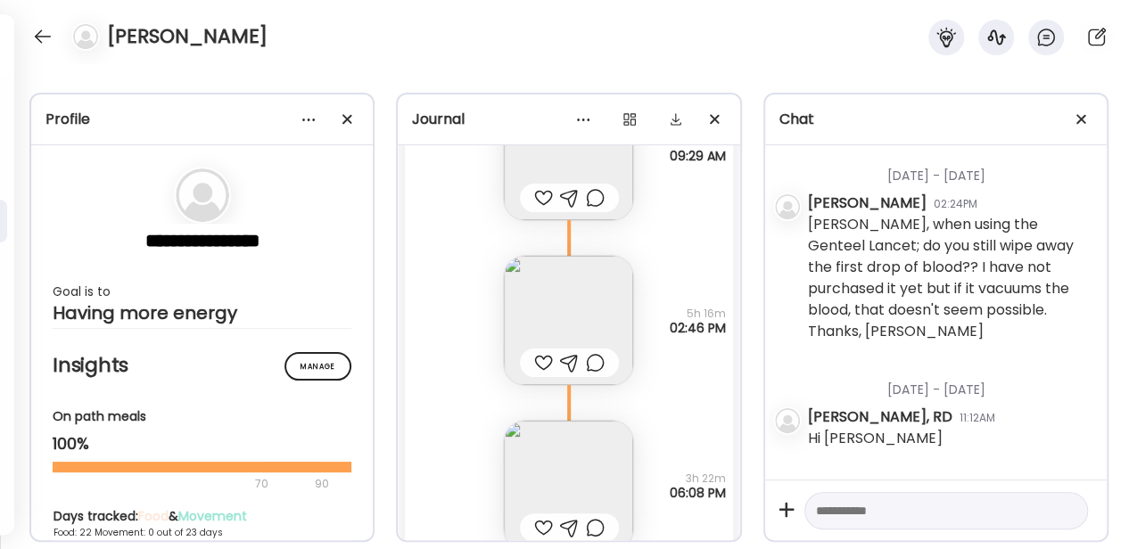
click at [572, 317] on img at bounding box center [568, 320] width 129 height 129
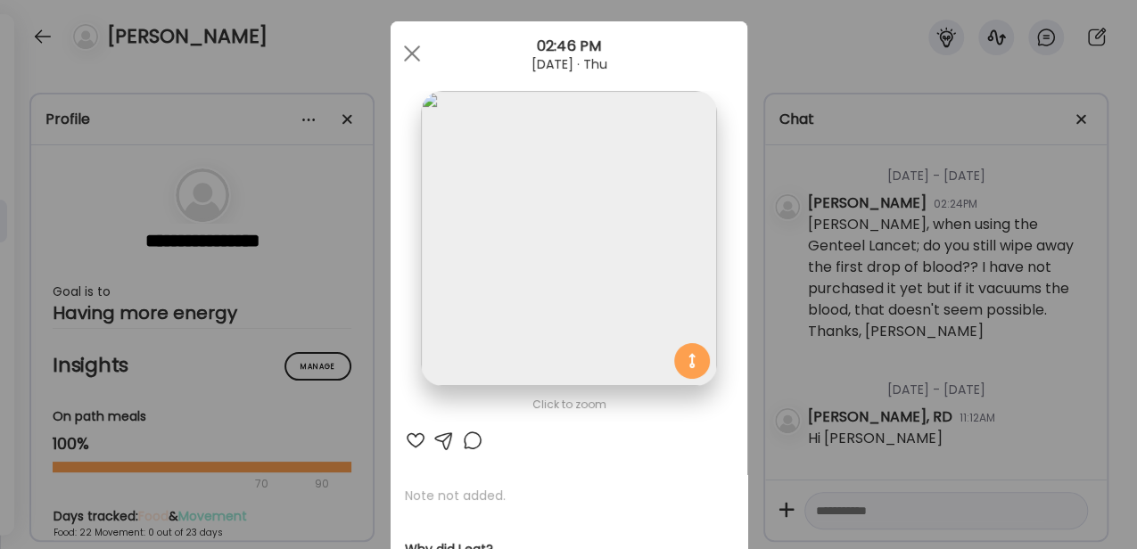
scroll to position [0, 0]
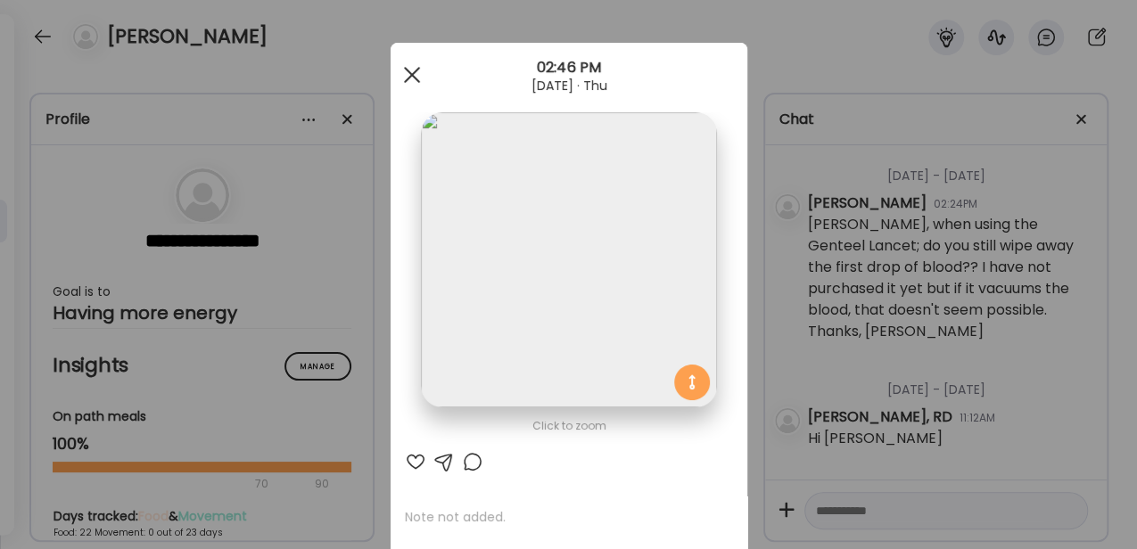
click at [402, 86] on div at bounding box center [412, 75] width 36 height 36
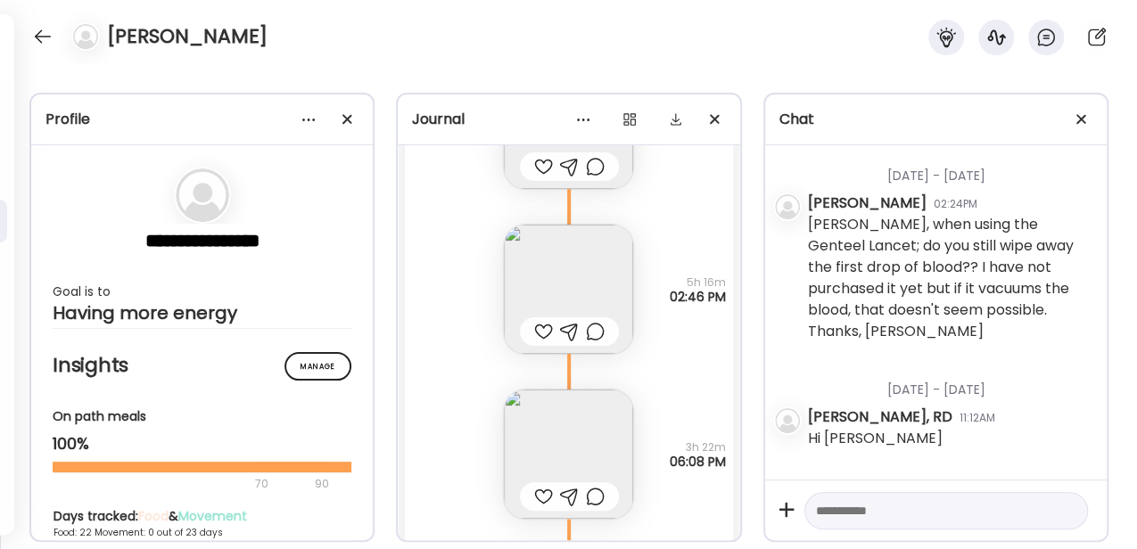
scroll to position [21923, 0]
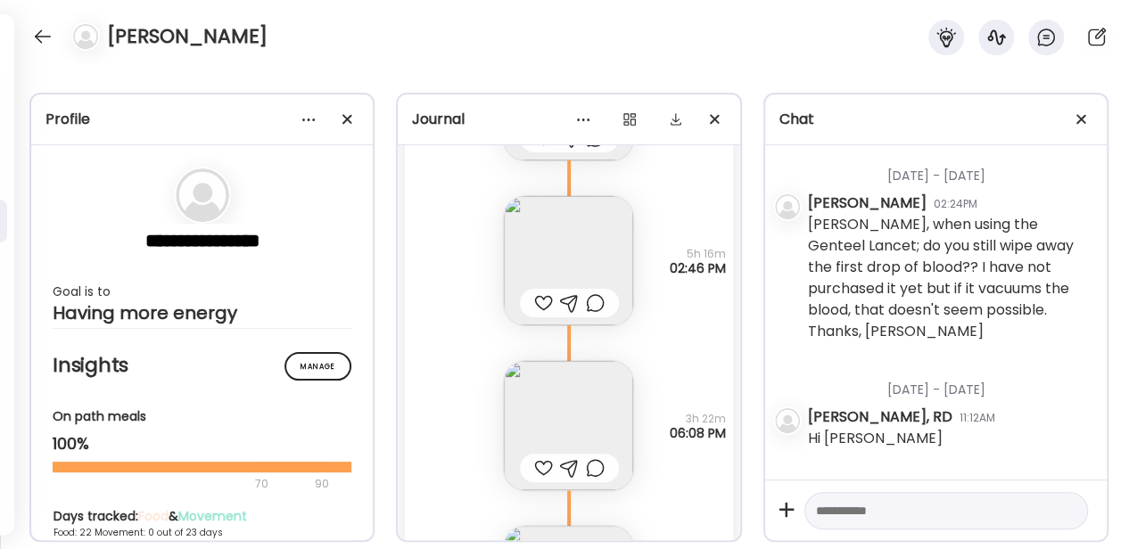
click at [548, 405] on img at bounding box center [568, 425] width 129 height 129
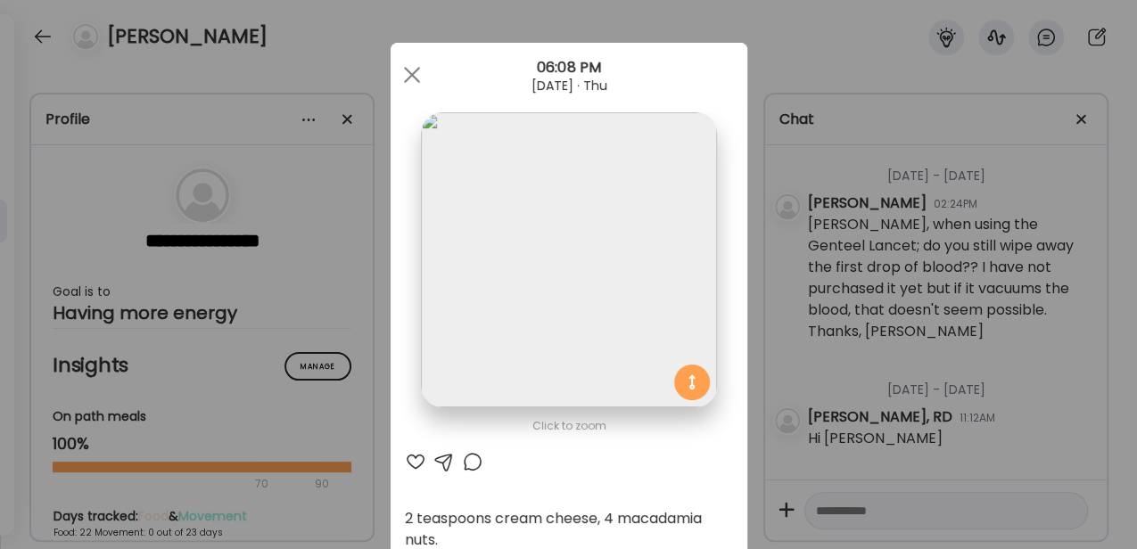
scroll to position [0, 0]
click at [407, 82] on div at bounding box center [412, 75] width 36 height 36
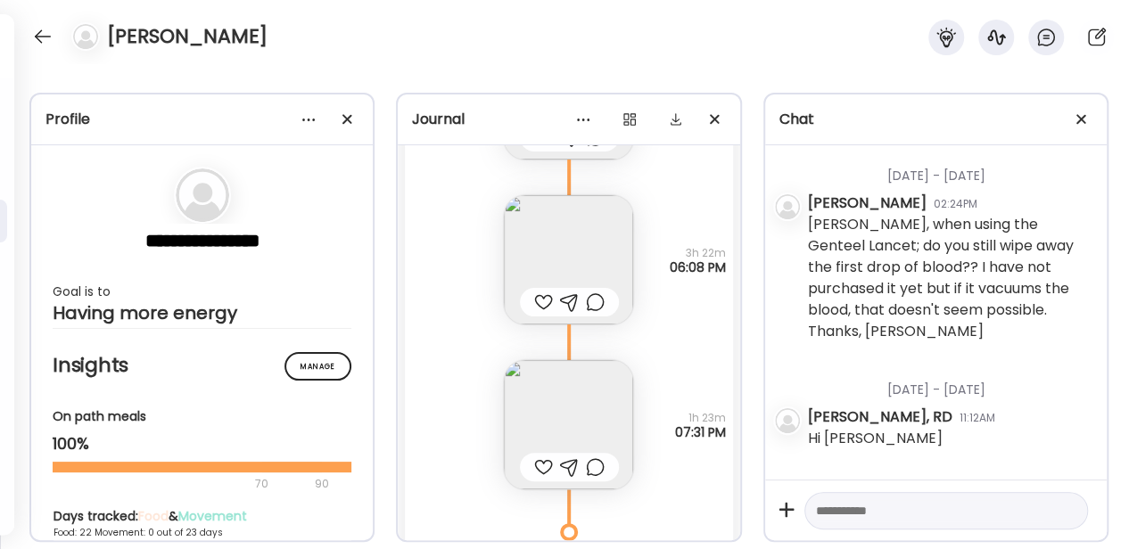
scroll to position [22220, 0]
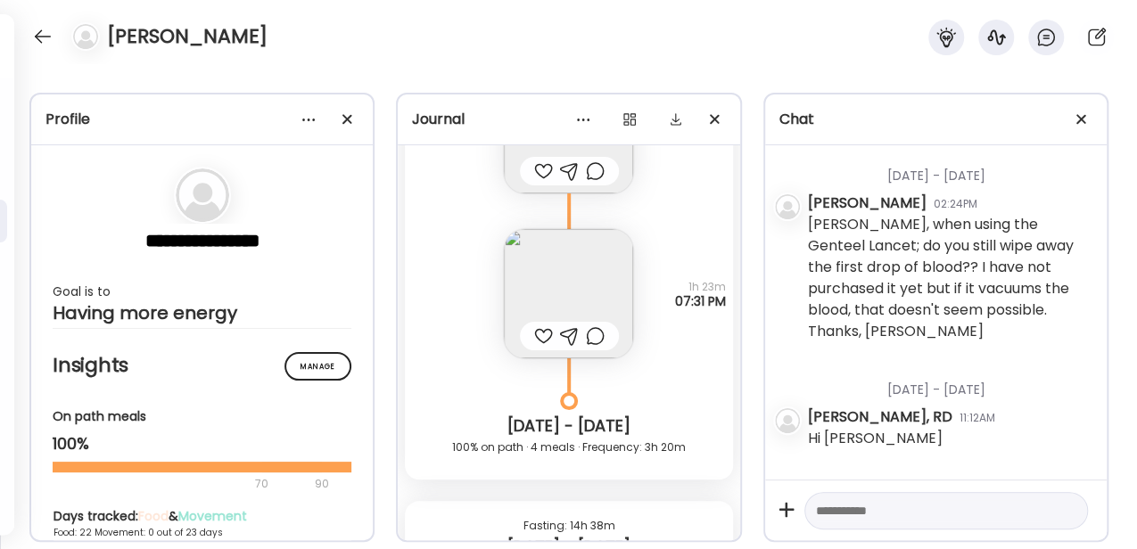
click at [559, 302] on img at bounding box center [568, 293] width 129 height 129
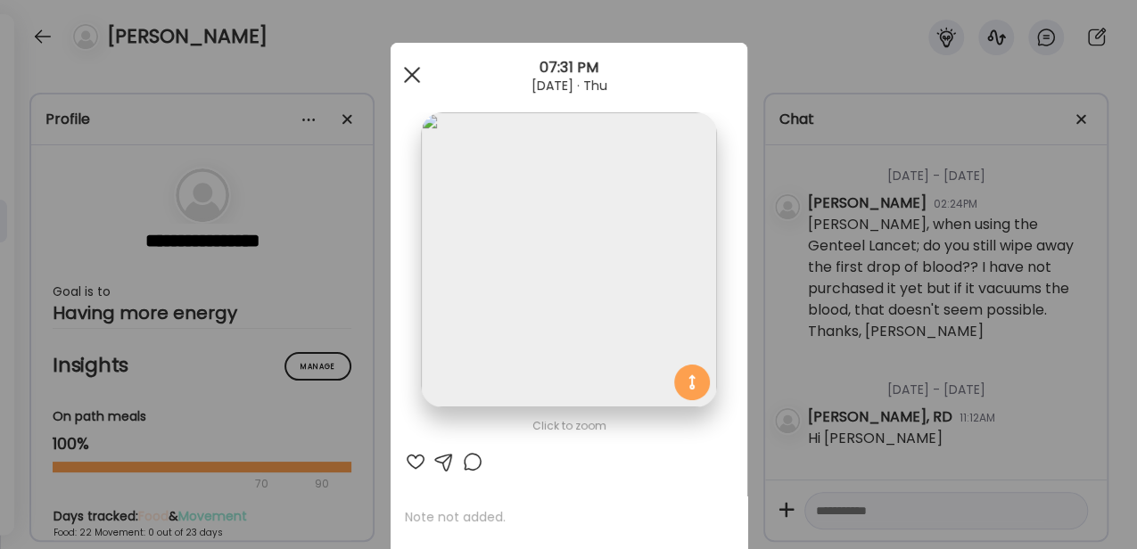
click at [414, 80] on span at bounding box center [411, 75] width 16 height 16
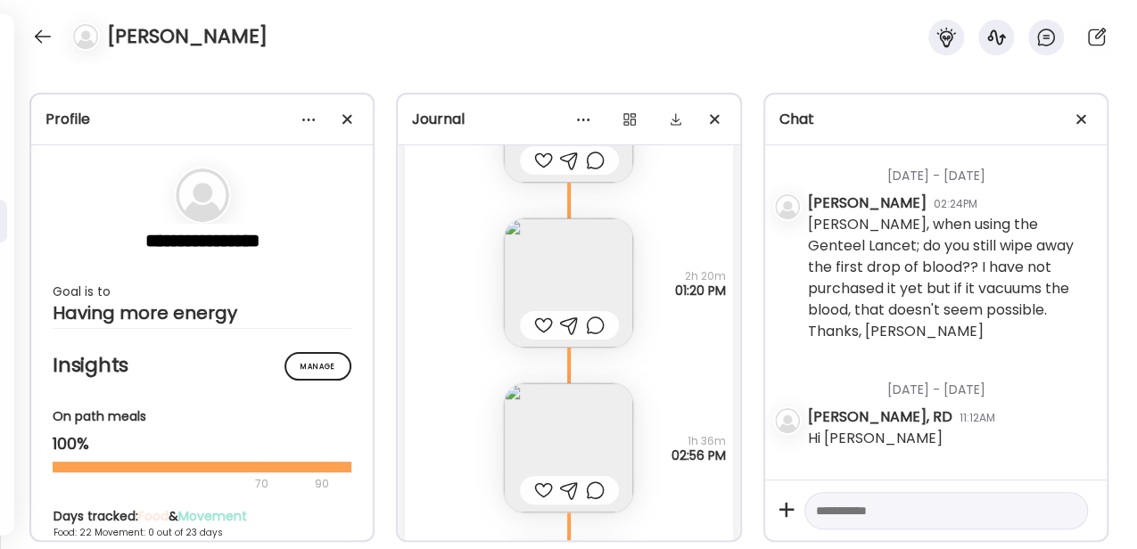
scroll to position [25013, 0]
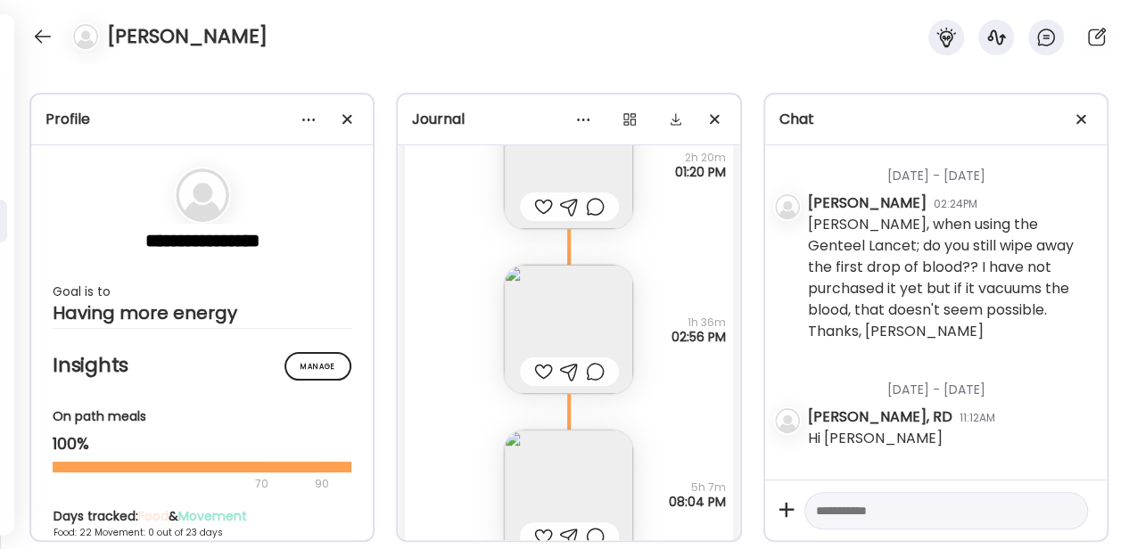
click at [545, 305] on img at bounding box center [568, 329] width 129 height 129
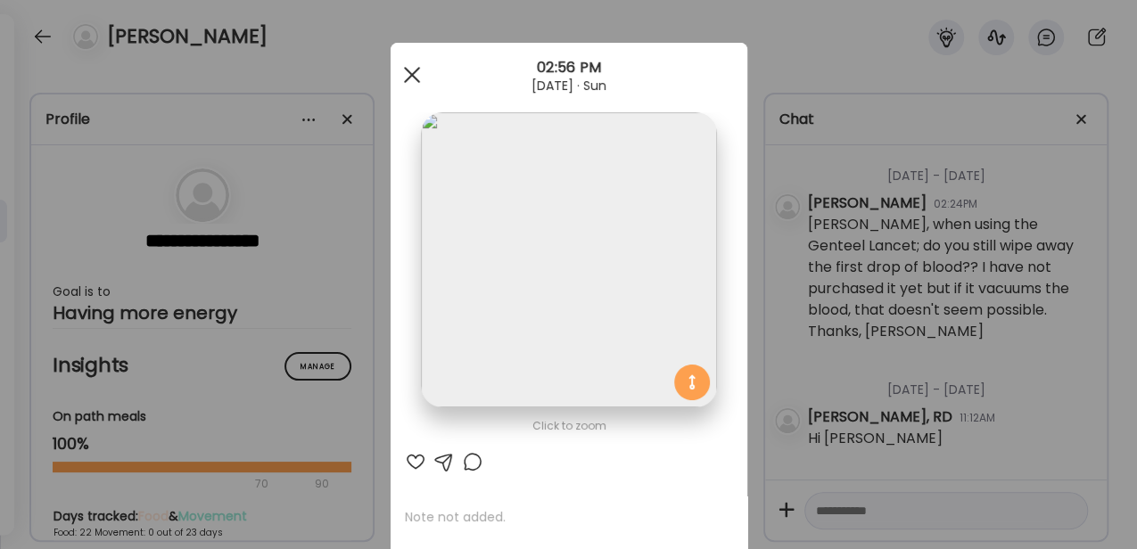
click at [408, 73] on span at bounding box center [411, 75] width 16 height 16
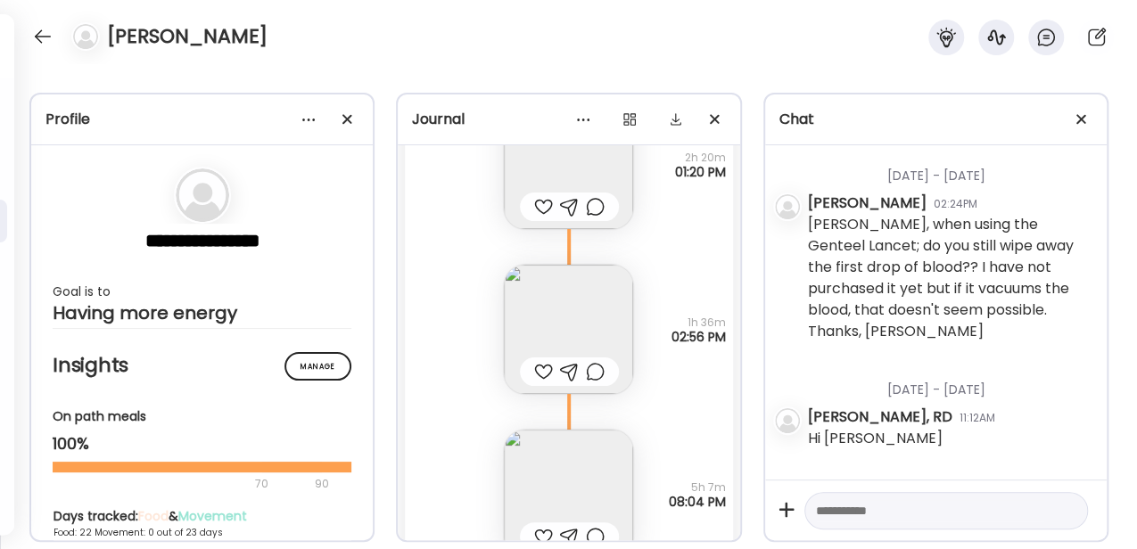
click at [534, 369] on div at bounding box center [543, 371] width 19 height 21
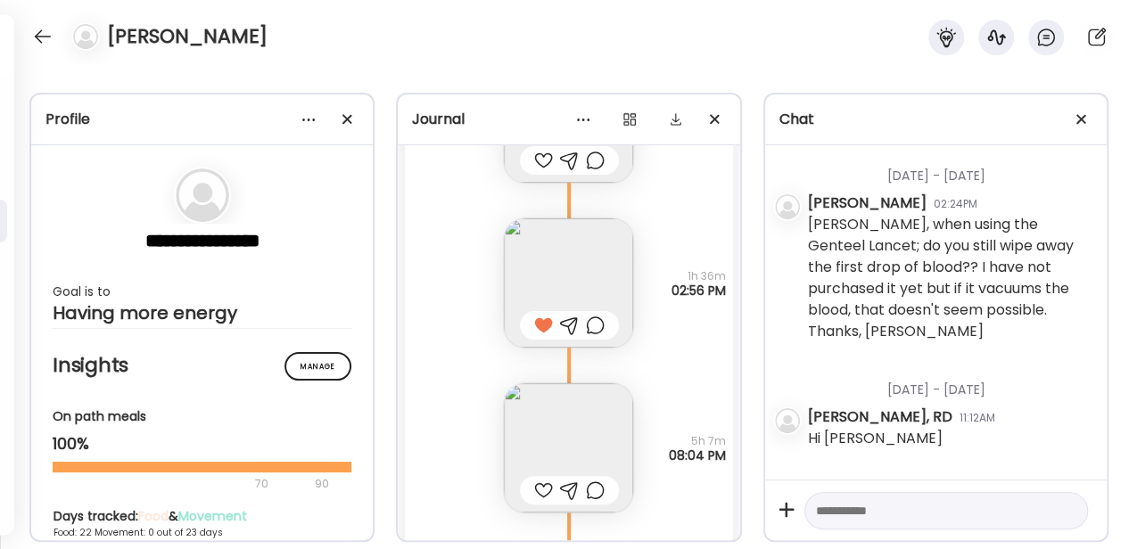
scroll to position [25133, 0]
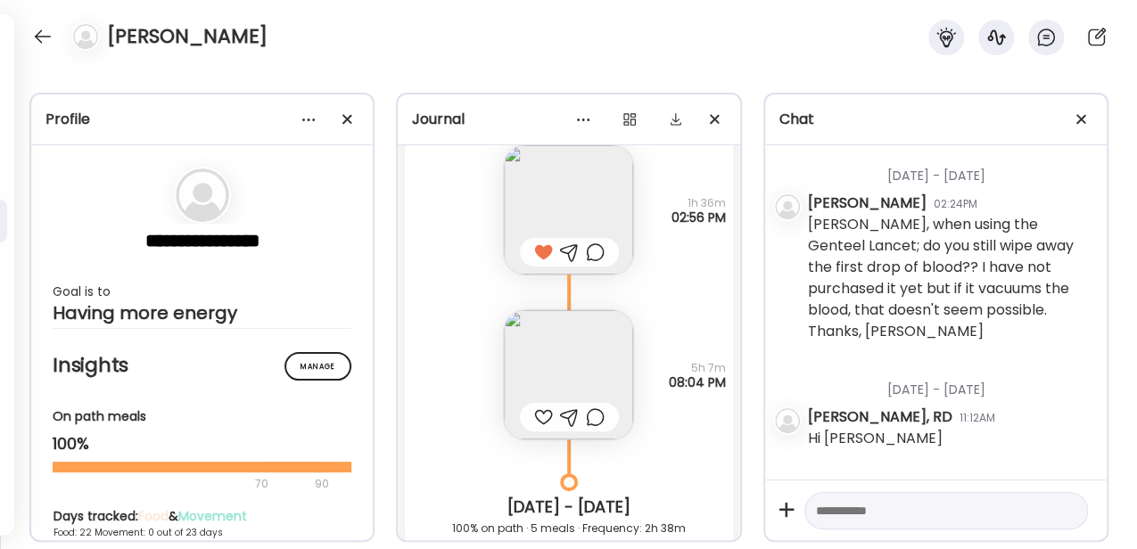
click at [533, 390] on img at bounding box center [568, 374] width 129 height 129
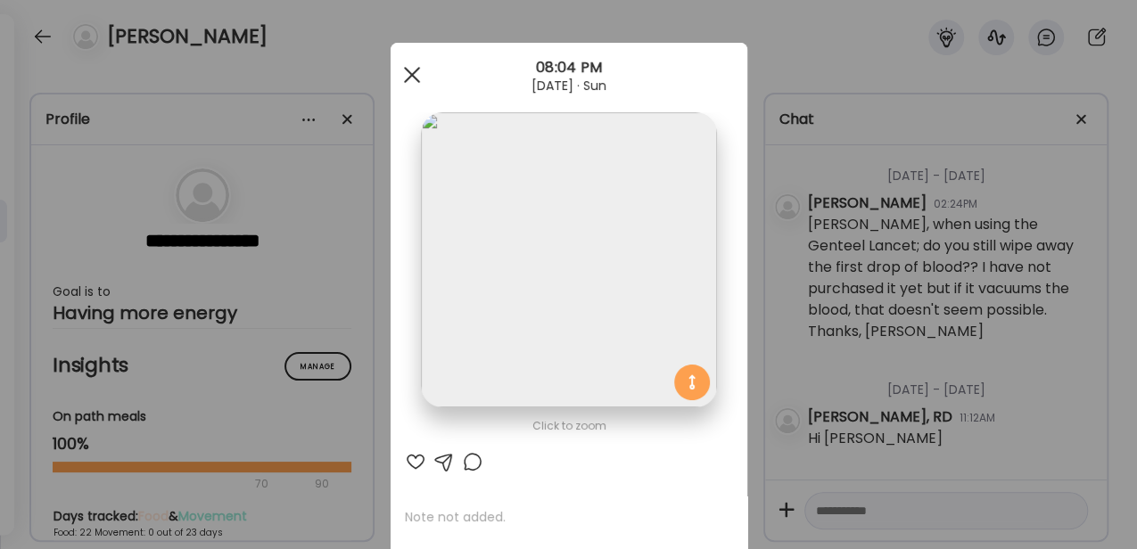
click at [403, 68] on span at bounding box center [411, 75] width 16 height 16
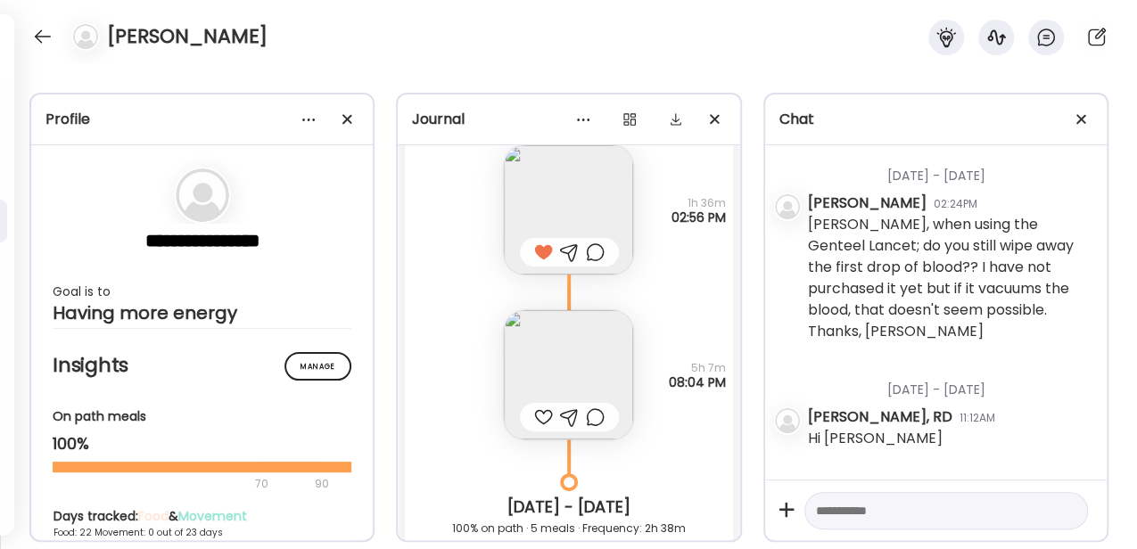
click at [542, 414] on div at bounding box center [543, 417] width 19 height 21
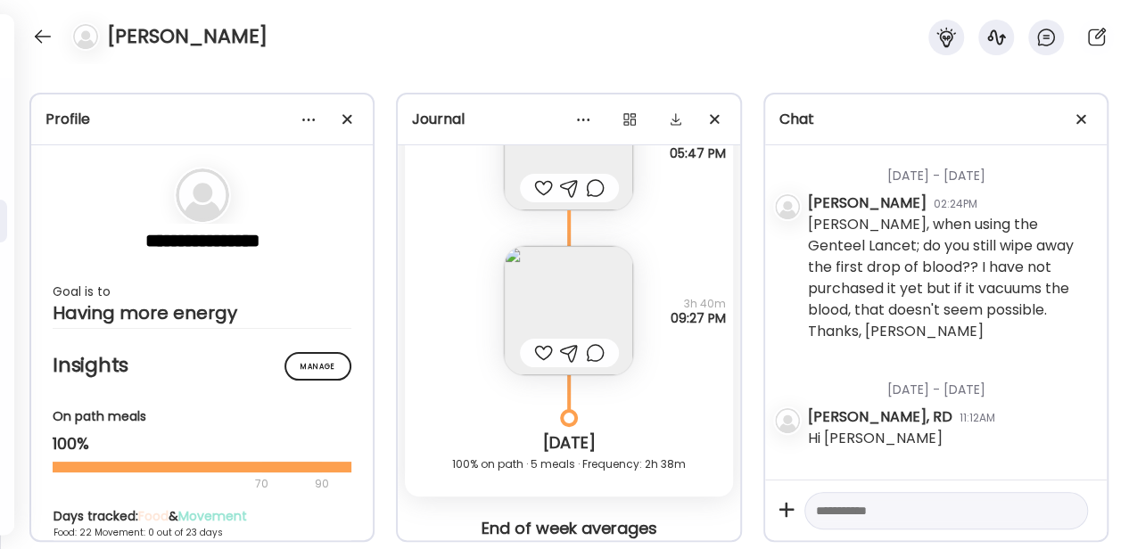
scroll to position [31853, 0]
click at [553, 284] on img at bounding box center [568, 311] width 129 height 129
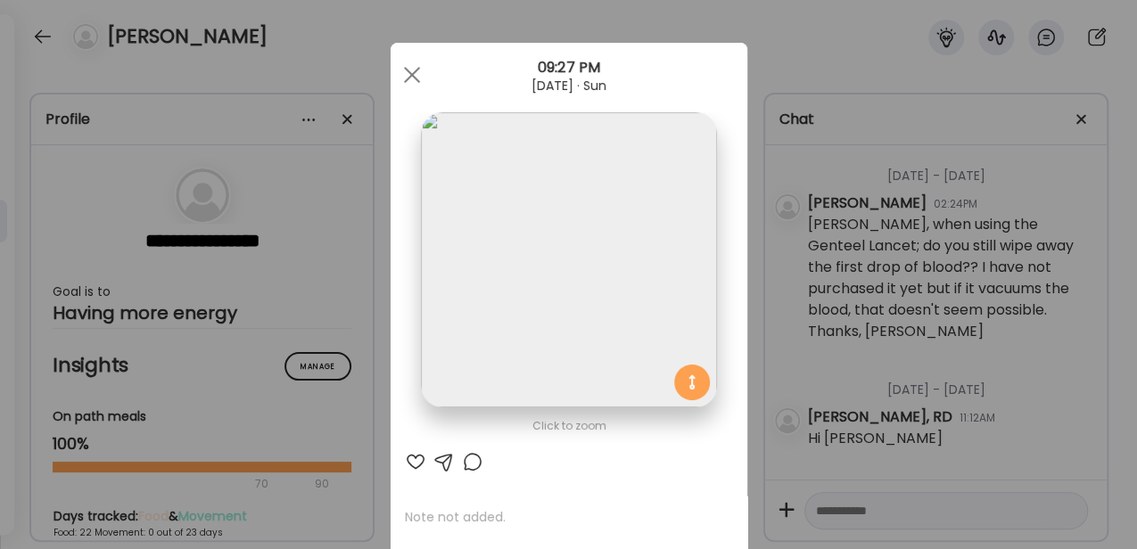
click at [596, 328] on img at bounding box center [568, 259] width 295 height 295
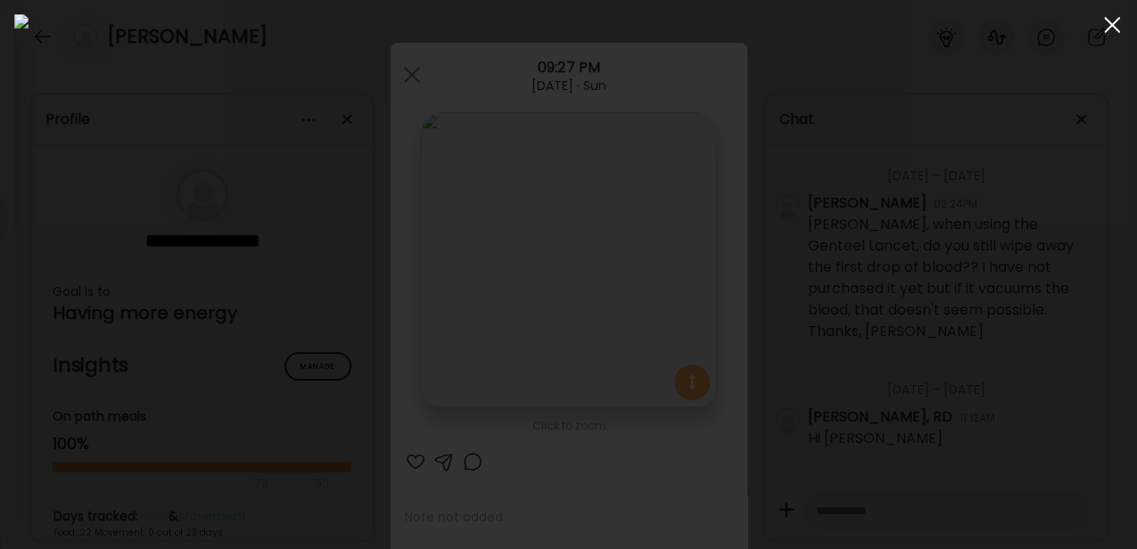
click at [755, 25] on div at bounding box center [1112, 25] width 36 height 36
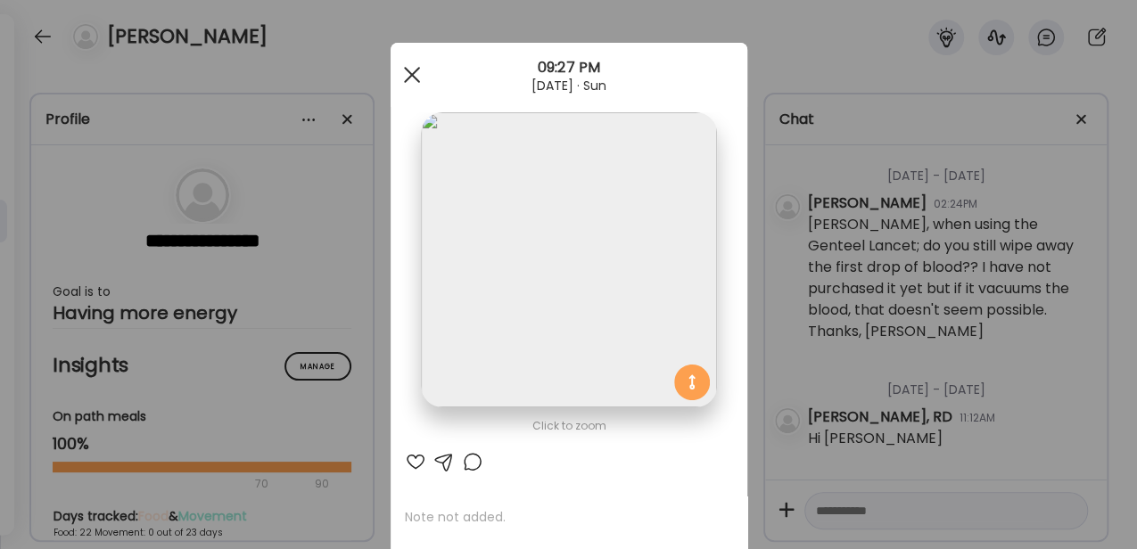
click at [401, 75] on div at bounding box center [412, 75] width 36 height 36
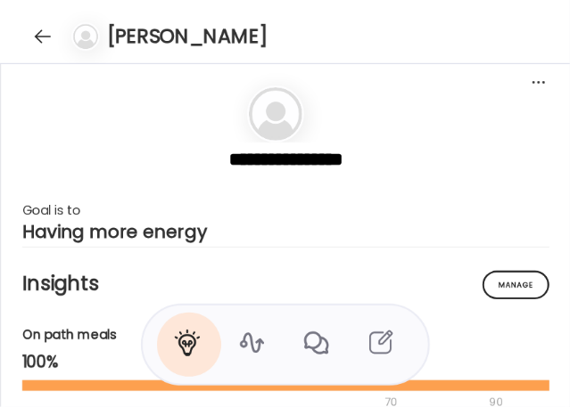
scroll to position [39028, 0]
